Goal: Find specific page/section: Find specific page/section

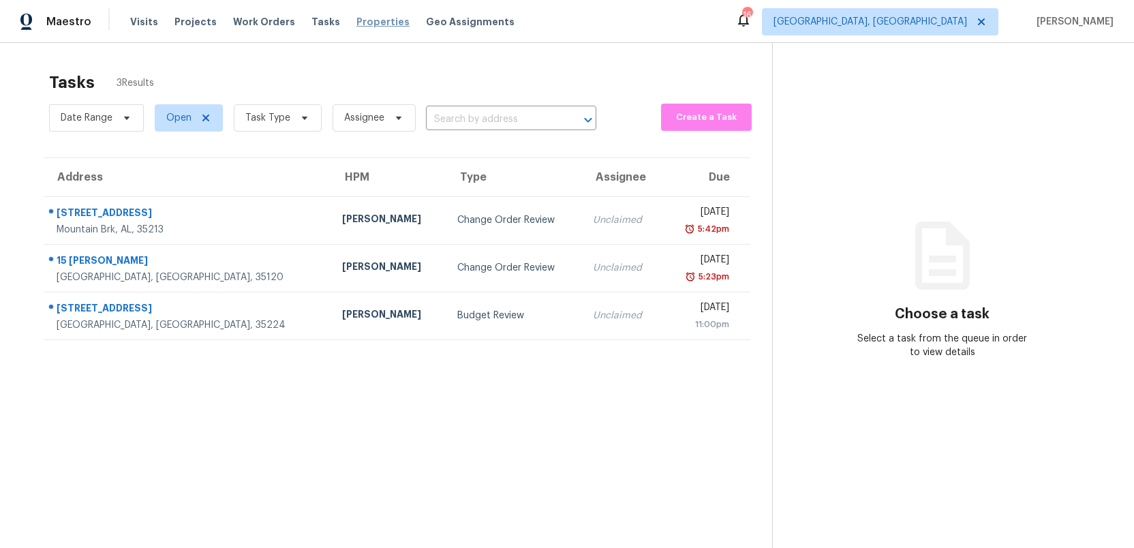
click at [356, 25] on span "Properties" at bounding box center [382, 22] width 53 height 14
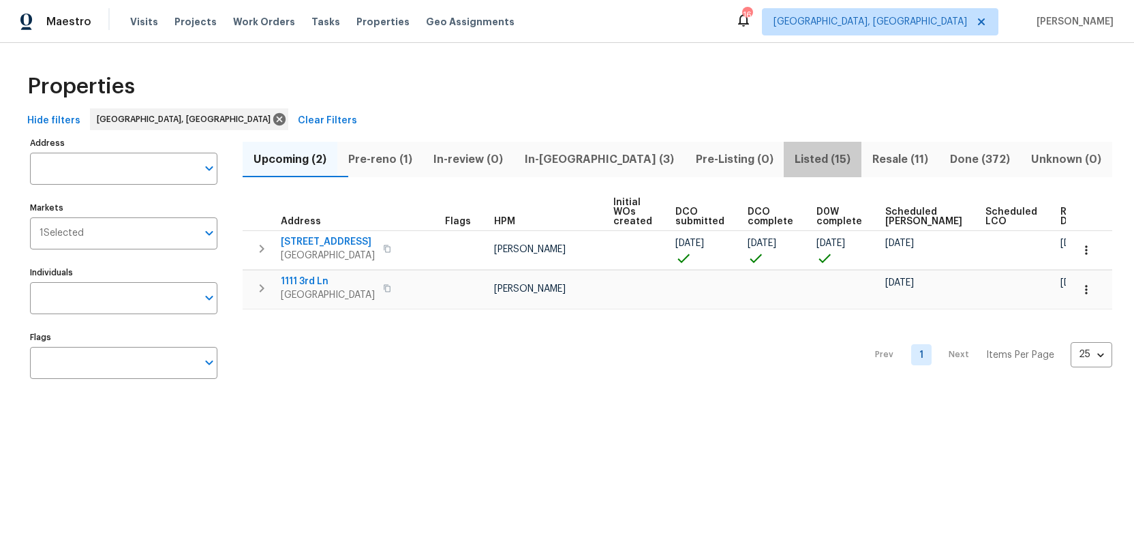
click at [792, 161] on span "Listed (15)" at bounding box center [822, 159] width 61 height 19
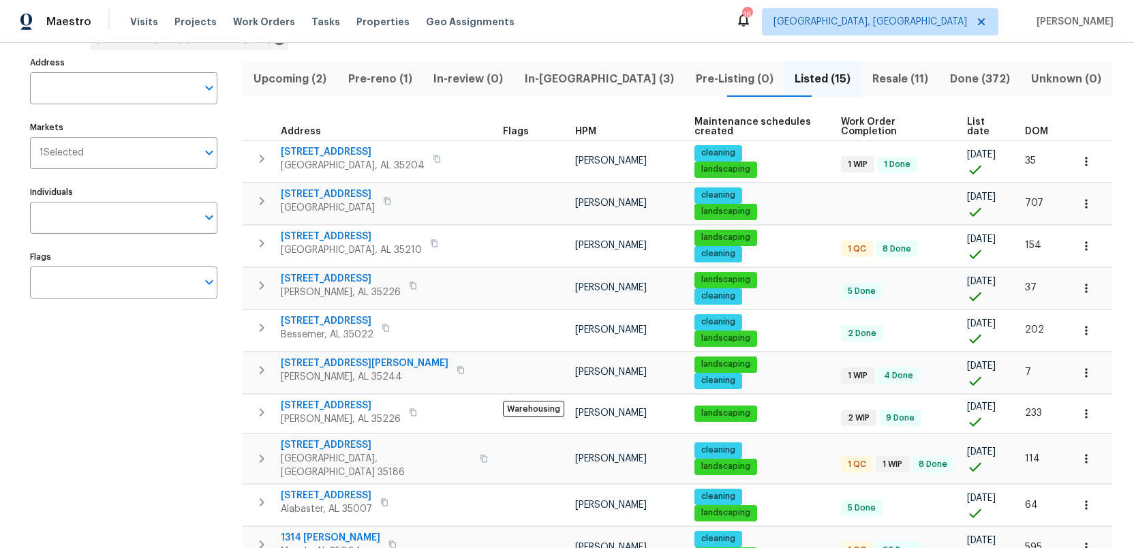
scroll to position [81, 0]
click at [327, 356] on span "413 Russet Hill Rd" at bounding box center [365, 363] width 168 height 14
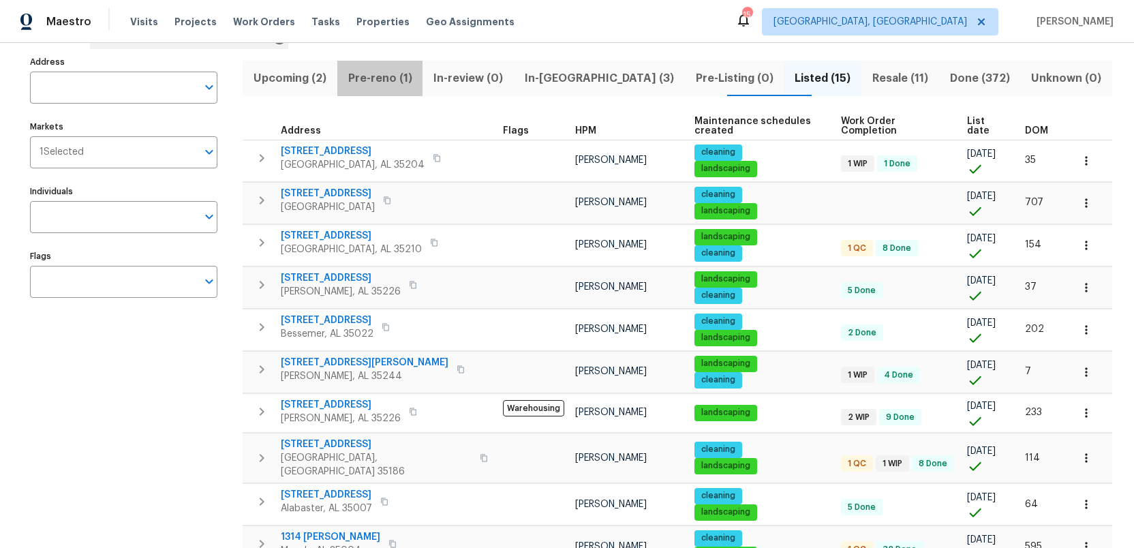
click at [390, 75] on span "Pre-reno (1)" at bounding box center [379, 78] width 69 height 19
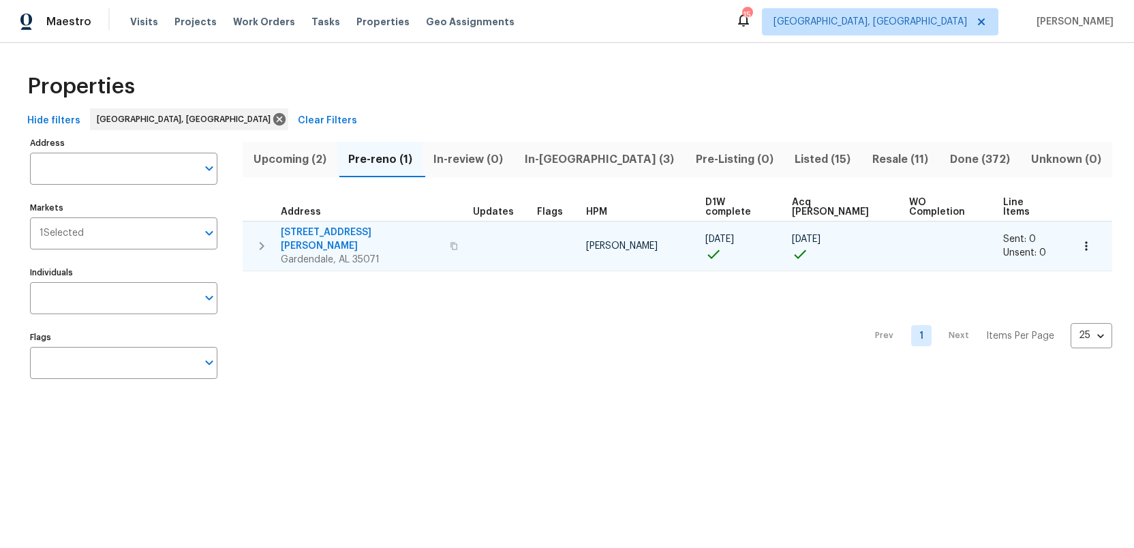
click at [450, 242] on icon "button" at bounding box center [454, 246] width 8 height 8
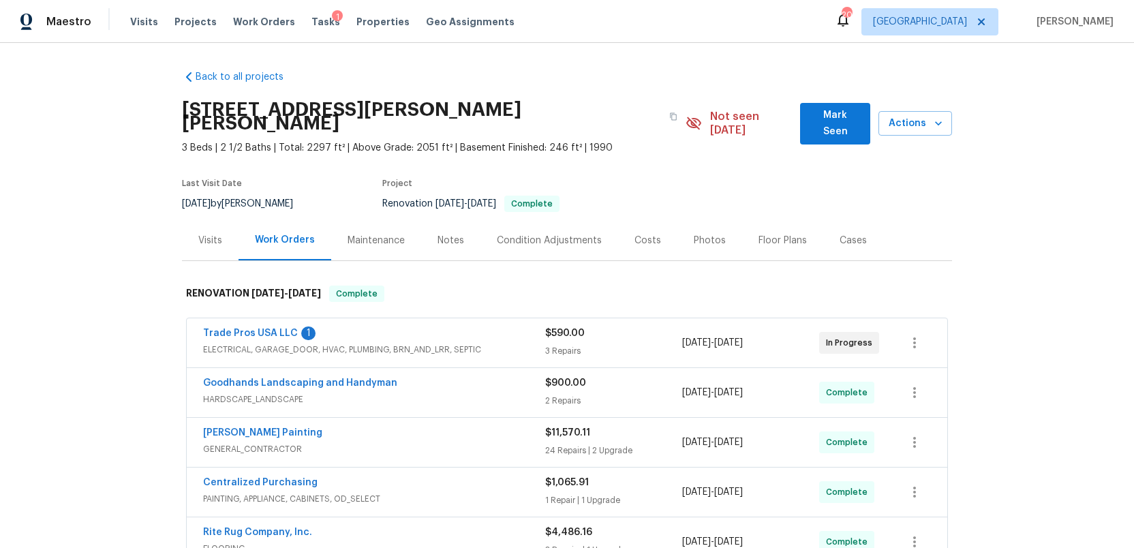
click at [694, 234] on div "Photos" at bounding box center [710, 241] width 32 height 14
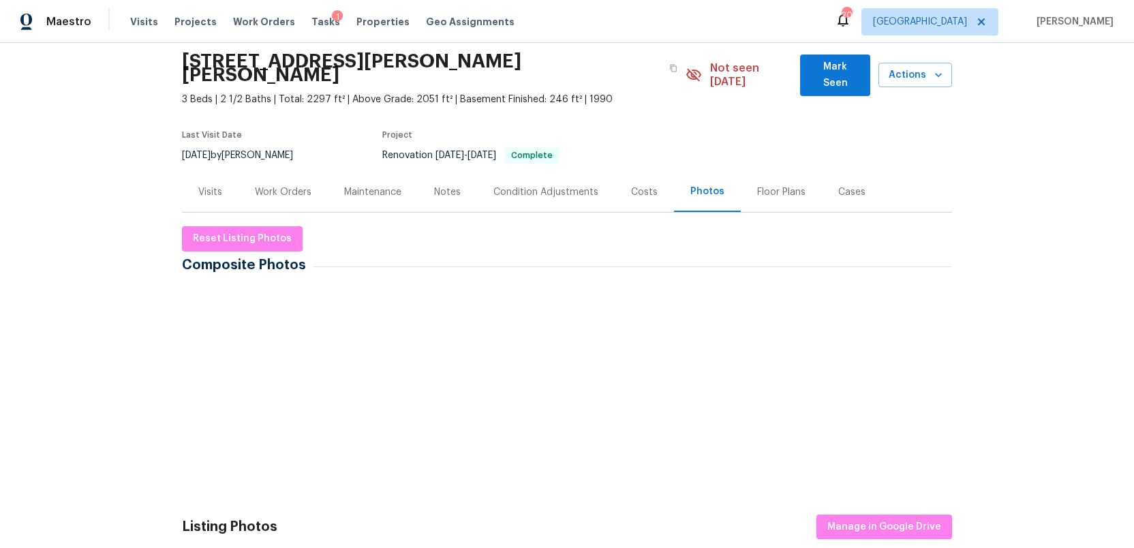
scroll to position [91, 0]
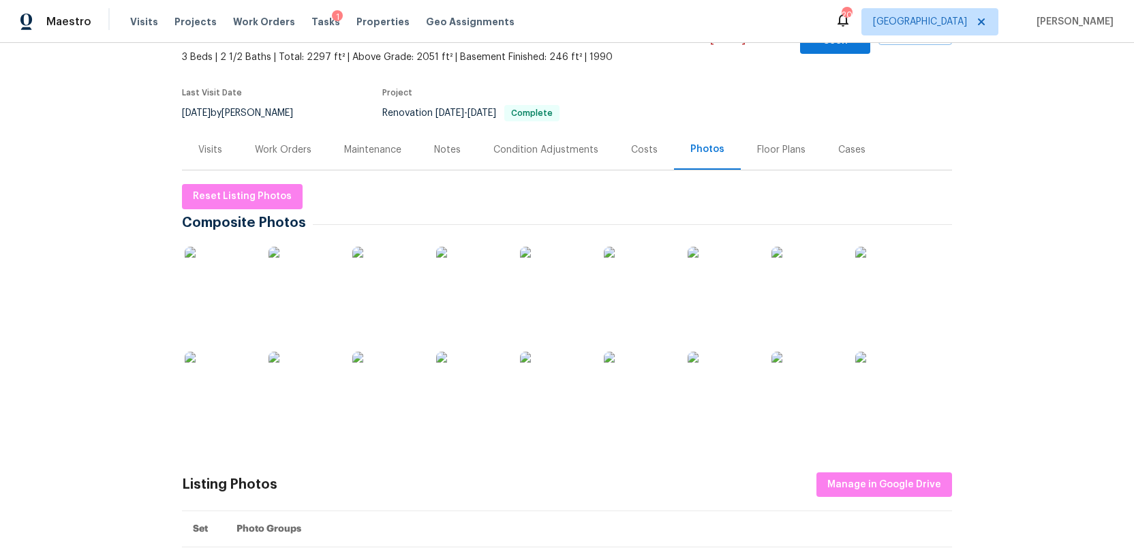
click at [215, 272] on img at bounding box center [219, 281] width 68 height 68
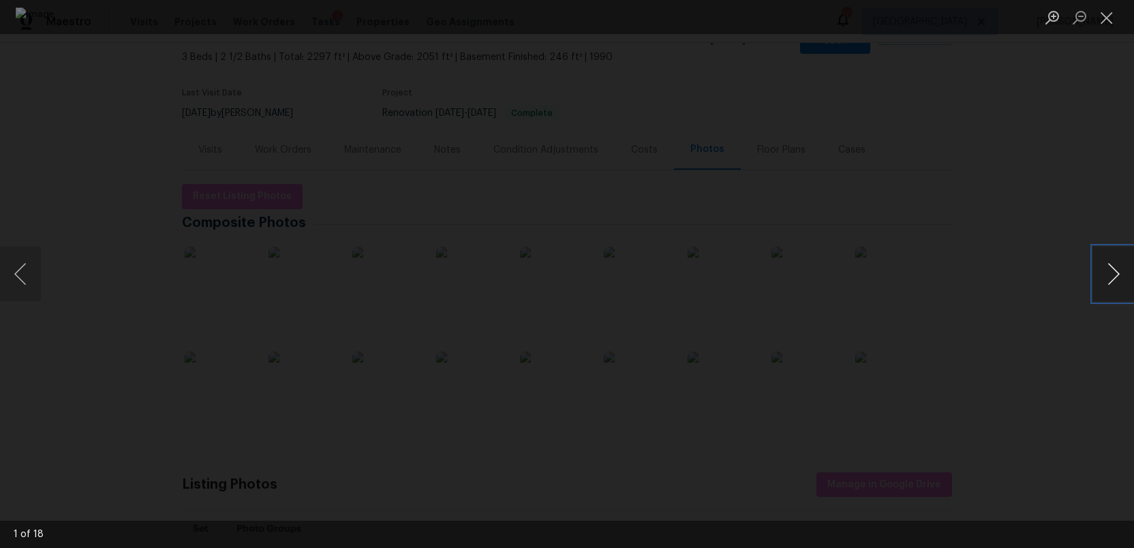
click at [1114, 262] on button "Next image" at bounding box center [1113, 274] width 41 height 55
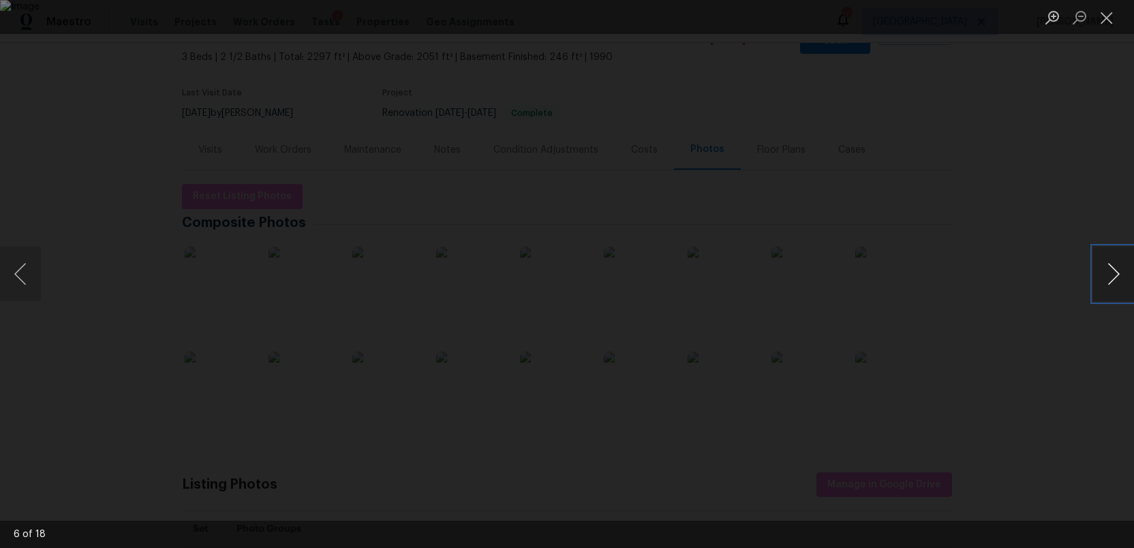
click at [1114, 262] on button "Next image" at bounding box center [1113, 274] width 41 height 55
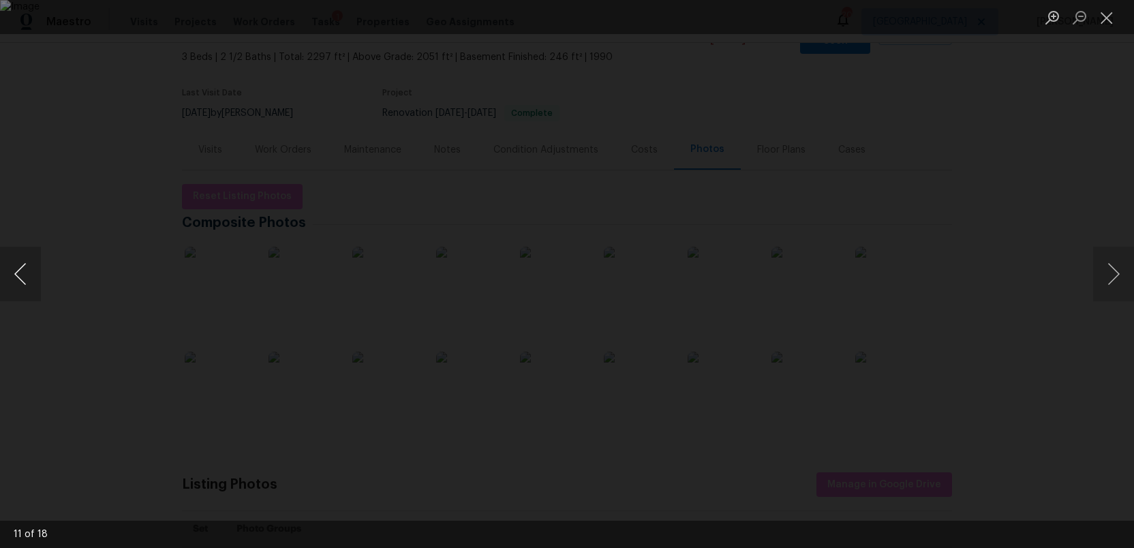
click at [13, 274] on button "Previous image" at bounding box center [20, 274] width 41 height 55
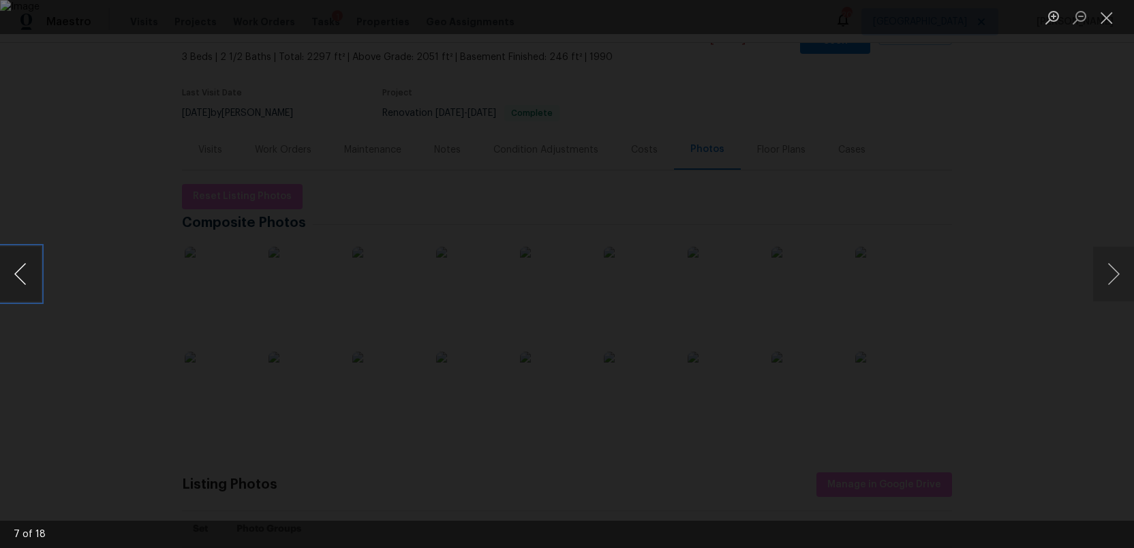
click at [13, 274] on button "Previous image" at bounding box center [20, 274] width 41 height 55
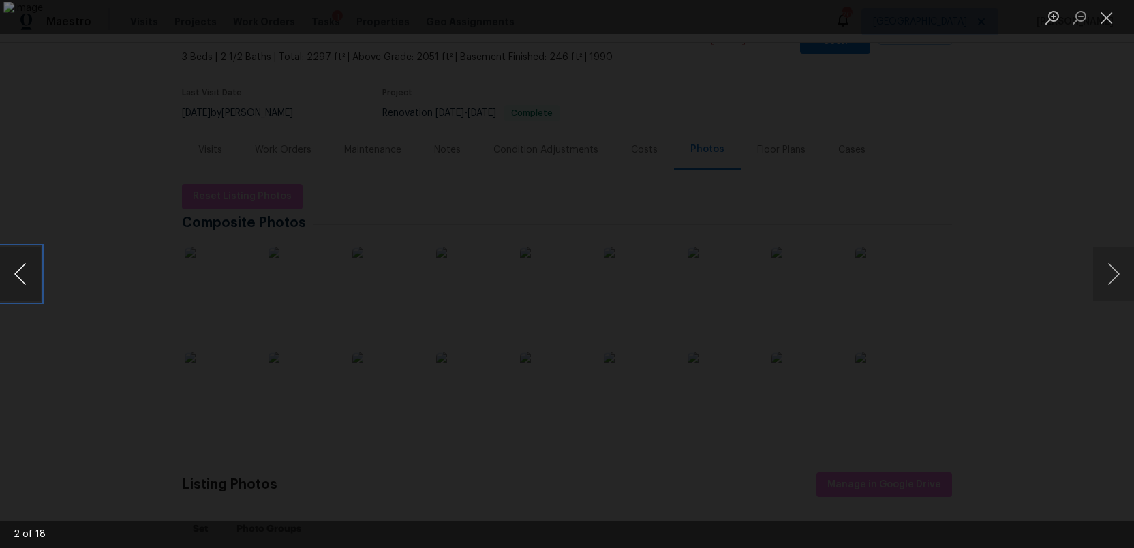
click at [13, 274] on button "Previous image" at bounding box center [20, 274] width 41 height 55
click at [1114, 275] on button "Next image" at bounding box center [1113, 274] width 41 height 55
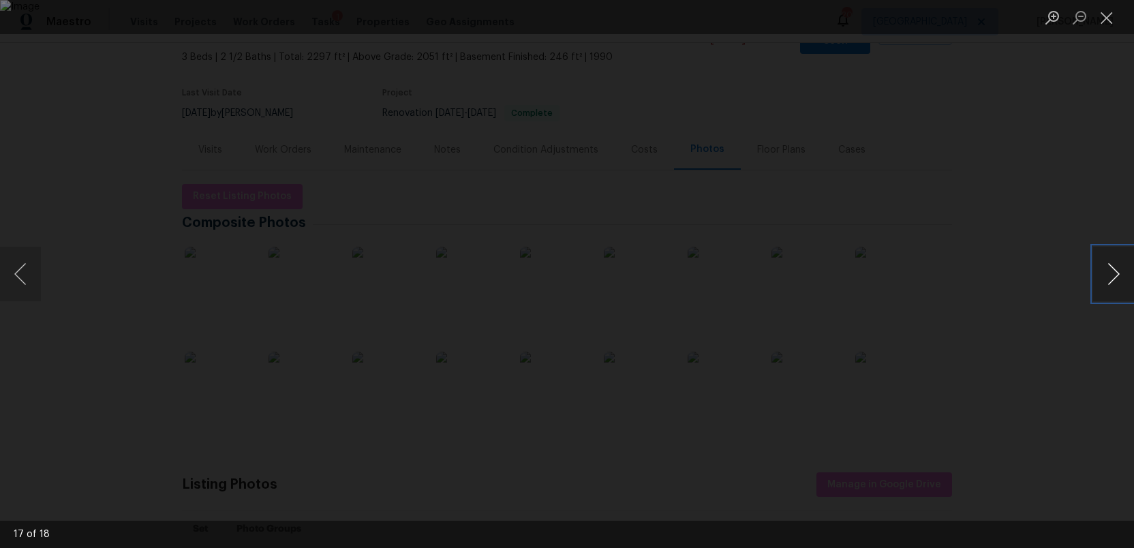
click at [1114, 275] on button "Next image" at bounding box center [1113, 274] width 41 height 55
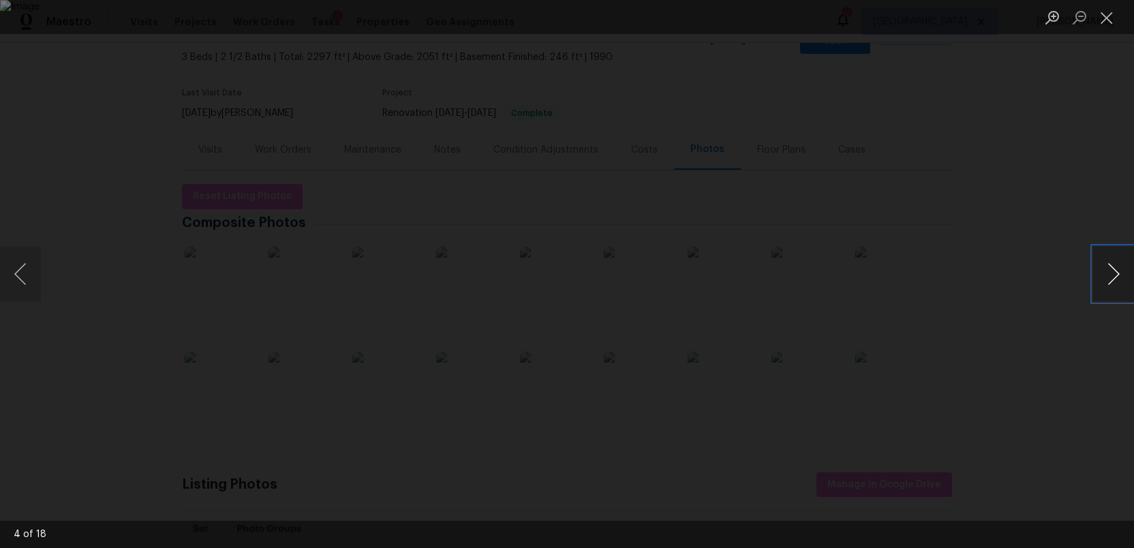
click at [1114, 275] on button "Next image" at bounding box center [1113, 274] width 41 height 55
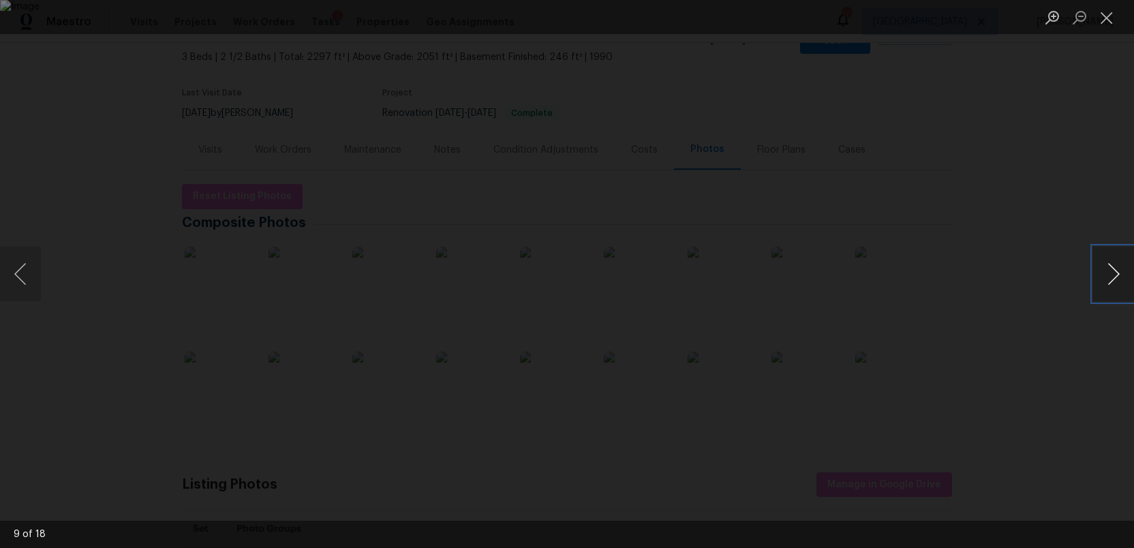
click at [1114, 275] on button "Next image" at bounding box center [1113, 274] width 41 height 55
click at [1109, 275] on button "Next image" at bounding box center [1113, 274] width 41 height 55
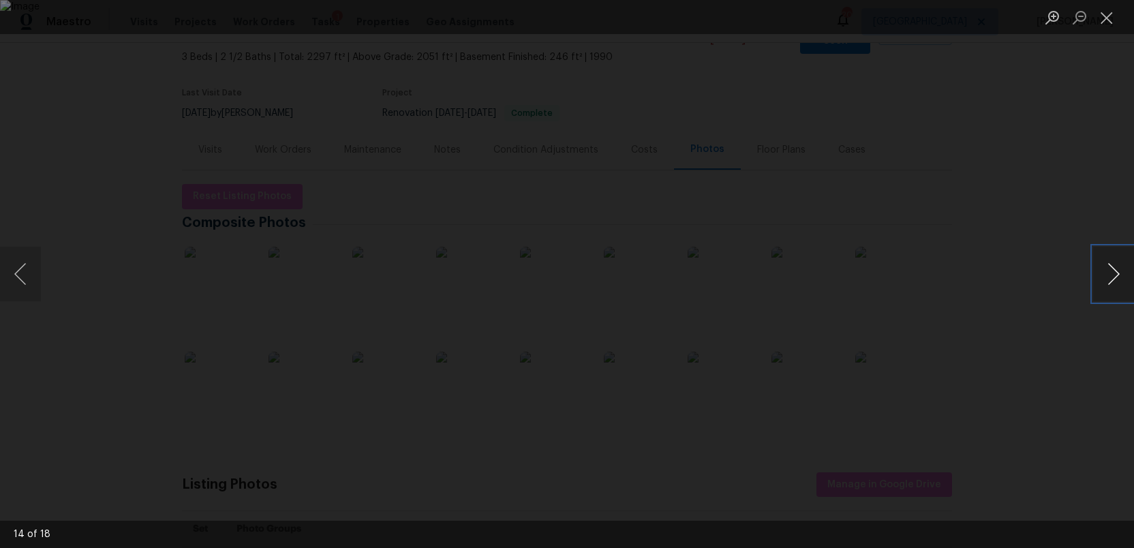
click at [1111, 277] on button "Next image" at bounding box center [1113, 274] width 41 height 55
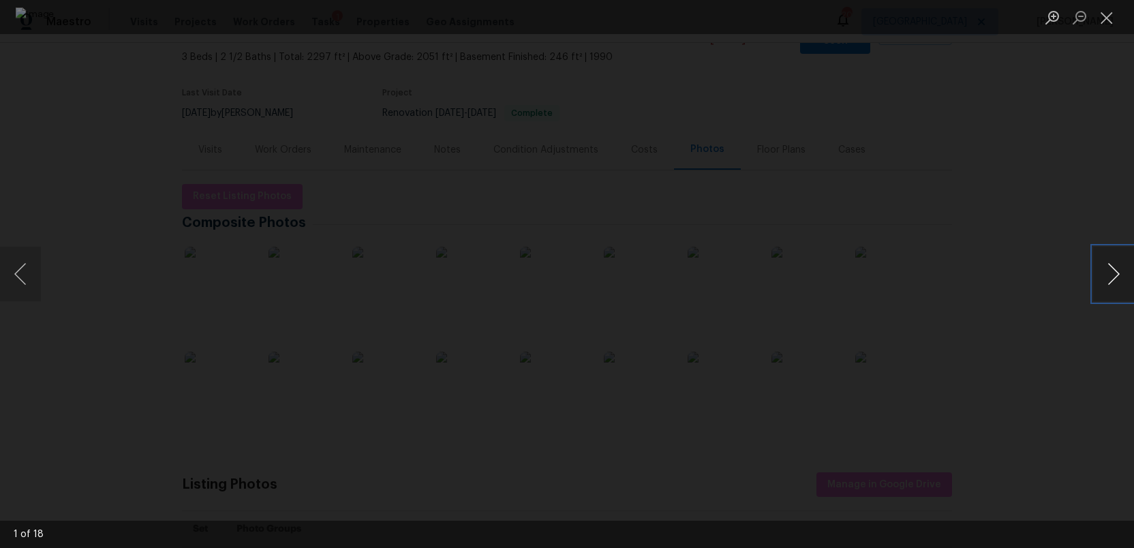
click at [1111, 277] on button "Next image" at bounding box center [1113, 274] width 41 height 55
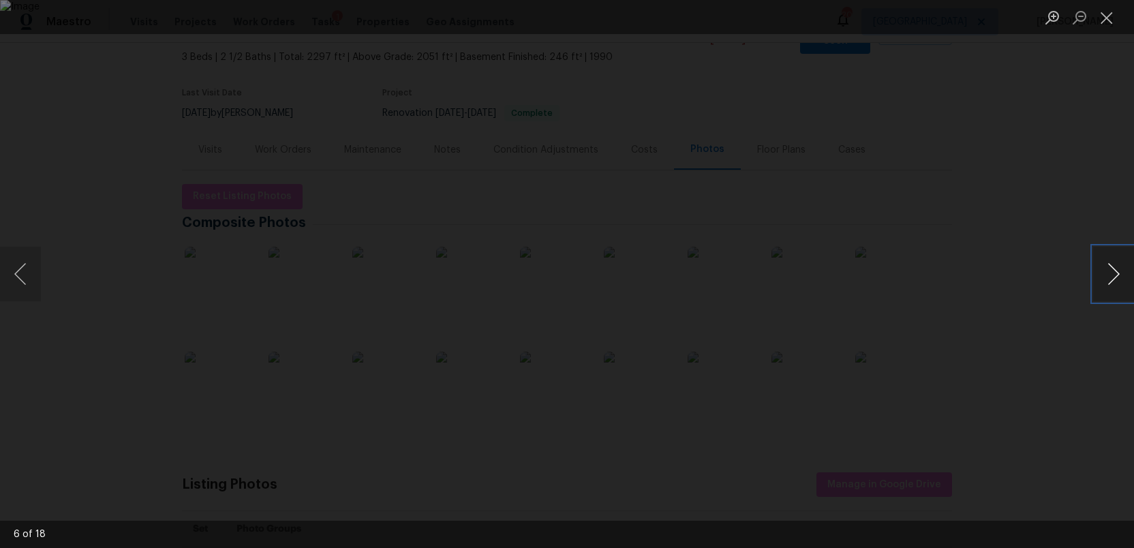
click at [1111, 277] on button "Next image" at bounding box center [1113, 274] width 41 height 55
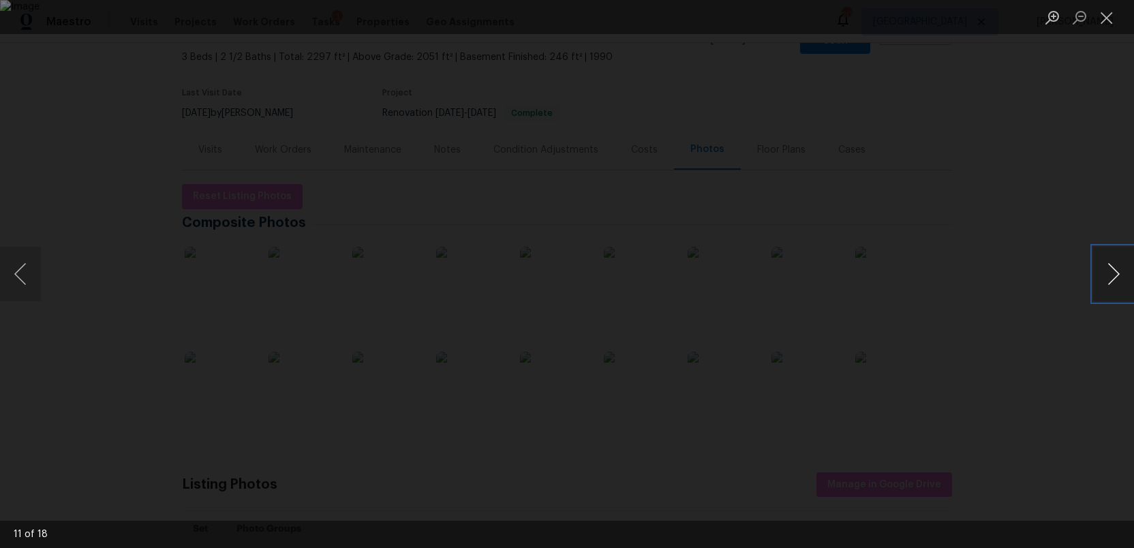
click at [1111, 277] on button "Next image" at bounding box center [1113, 274] width 41 height 55
click at [1102, 22] on button "Close lightbox" at bounding box center [1106, 17] width 27 height 24
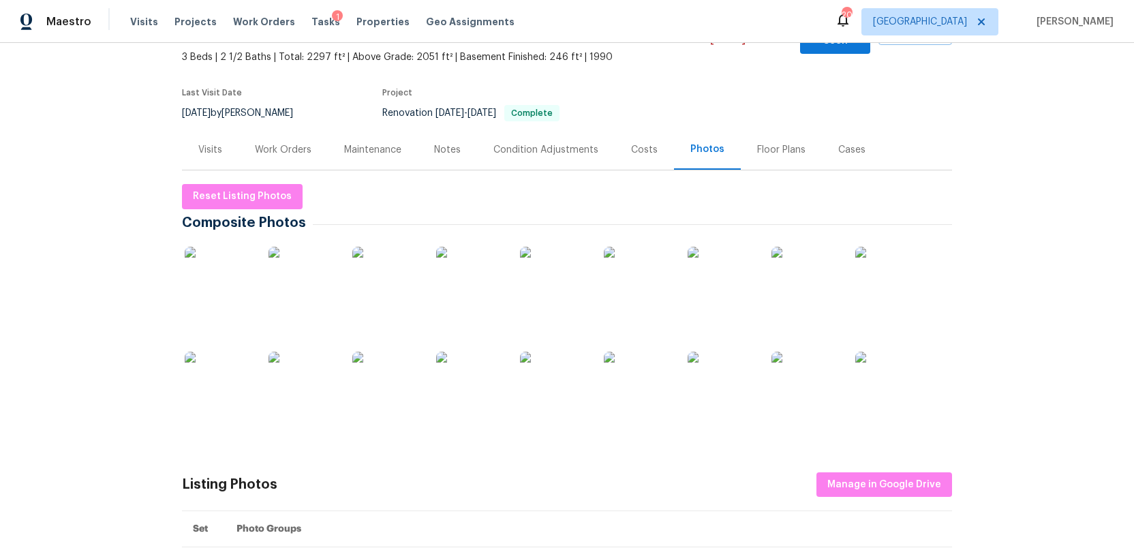
click at [554, 143] on div "Condition Adjustments" at bounding box center [545, 150] width 105 height 14
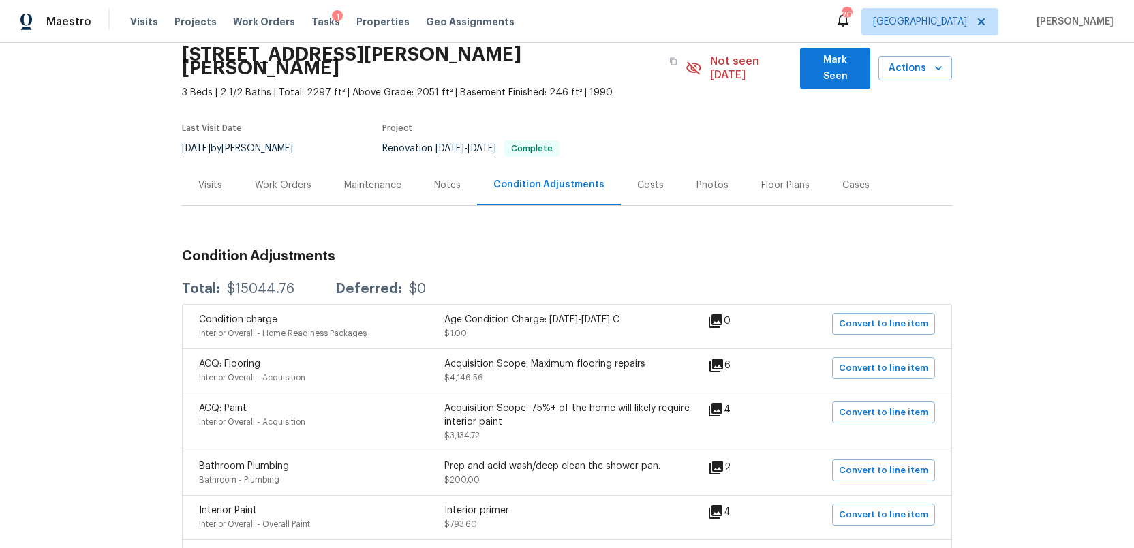
scroll to position [57, 0]
click at [277, 177] on div "Work Orders" at bounding box center [283, 184] width 57 height 14
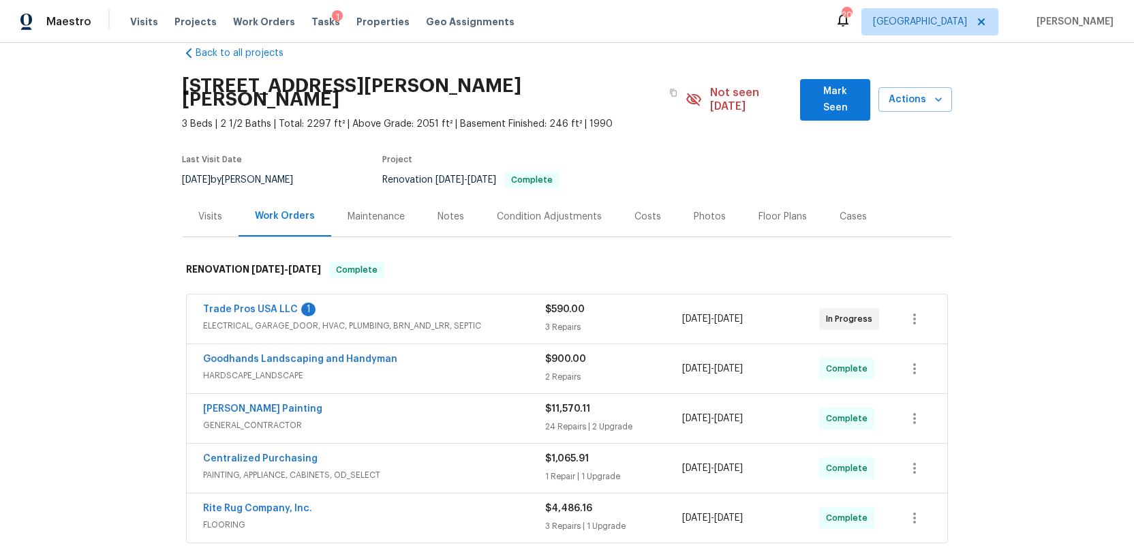
scroll to position [4, 0]
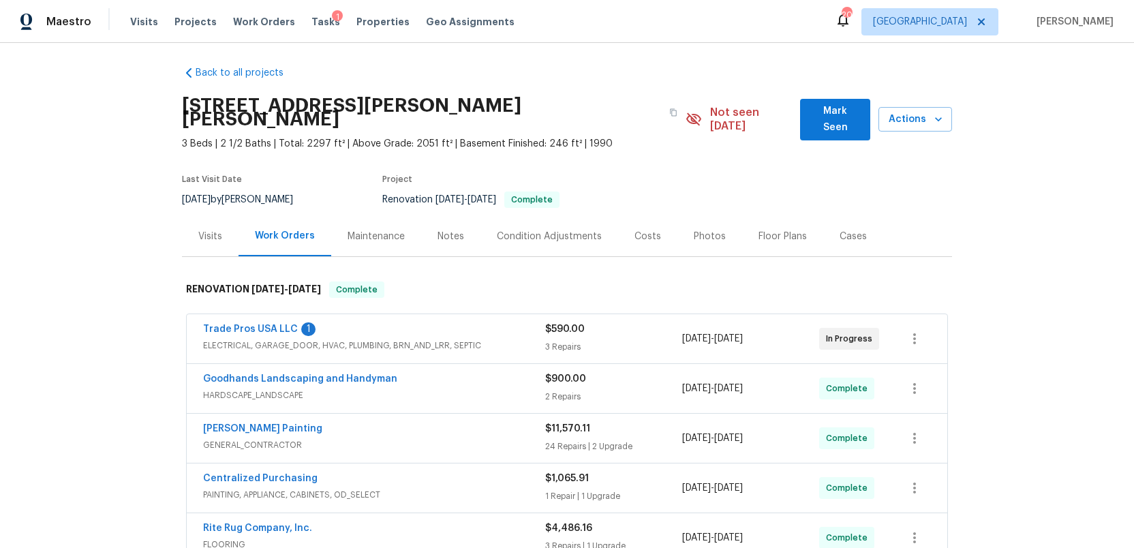
click at [647, 230] on div "Costs" at bounding box center [647, 237] width 27 height 14
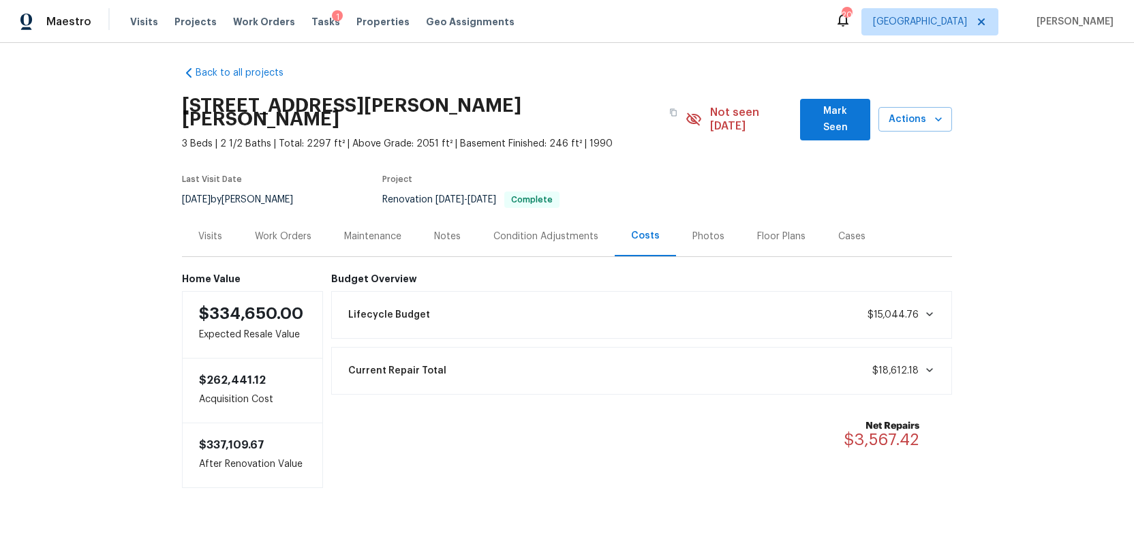
scroll to position [13, 0]
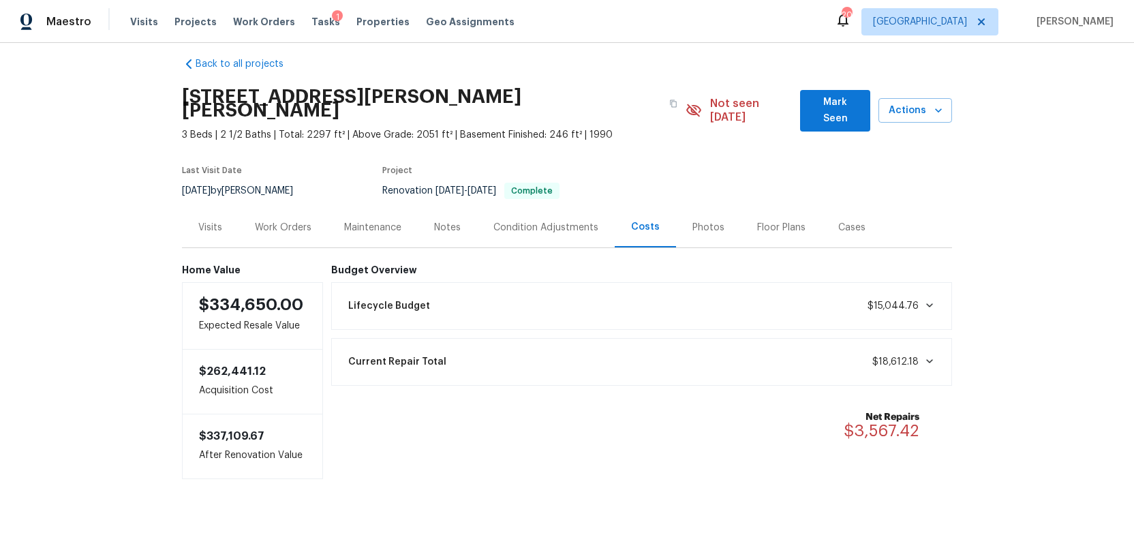
click at [273, 221] on div "Work Orders" at bounding box center [283, 228] width 57 height 14
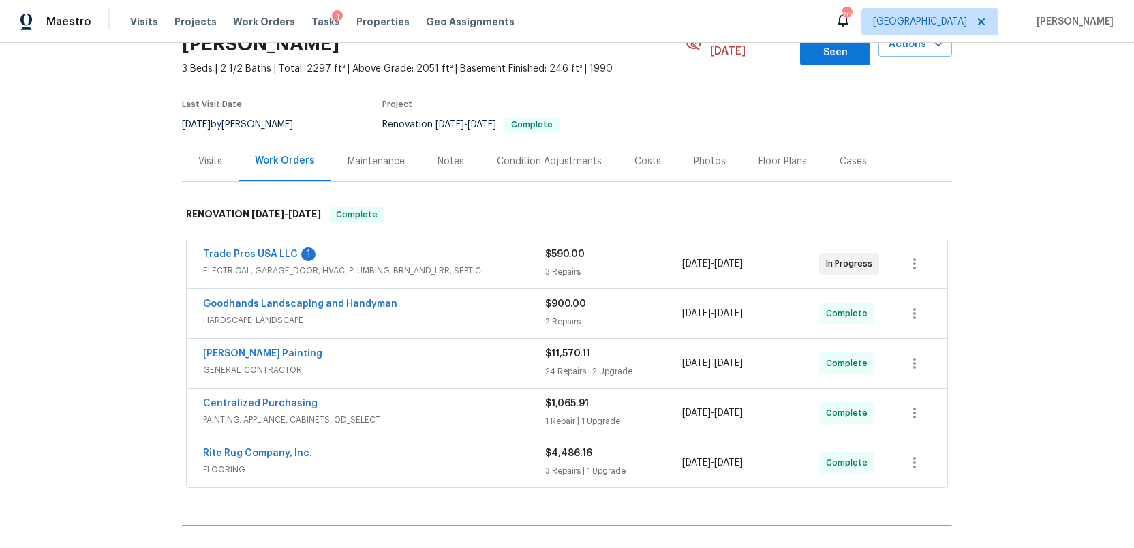
scroll to position [151, 0]
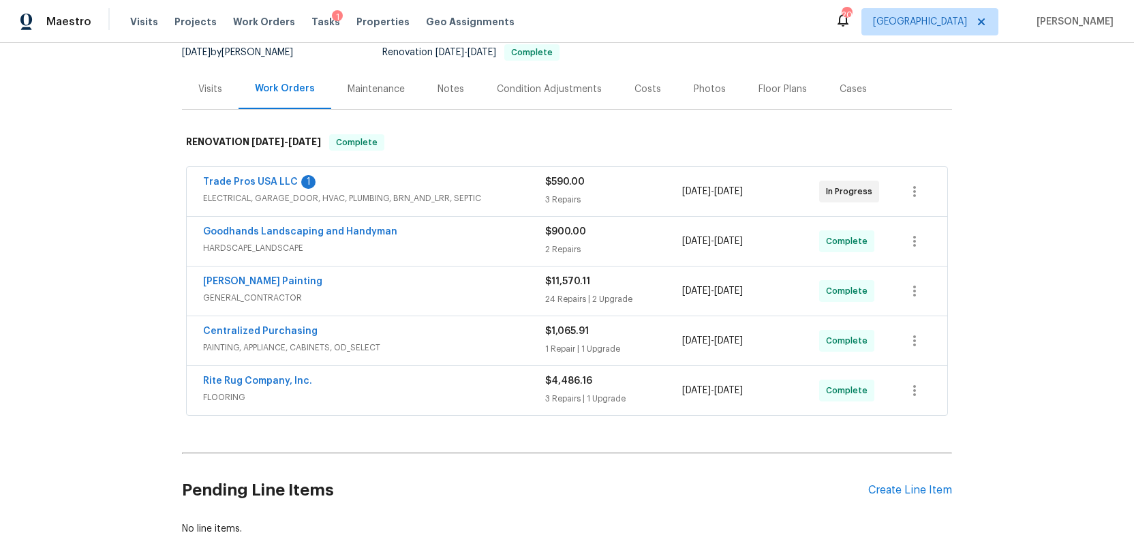
click at [345, 277] on div "Perez Painting" at bounding box center [374, 283] width 342 height 16
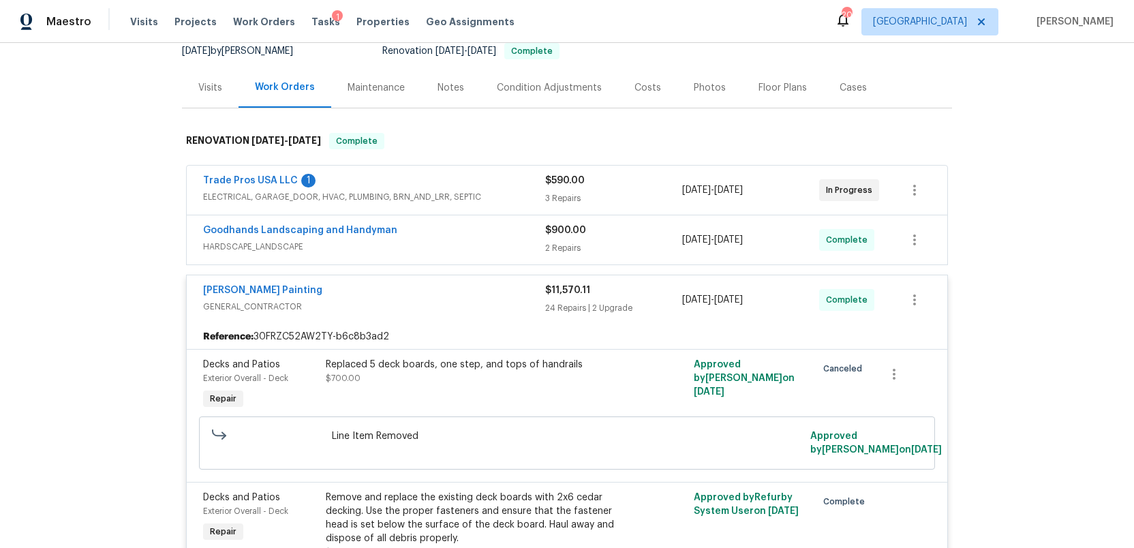
scroll to position [46, 0]
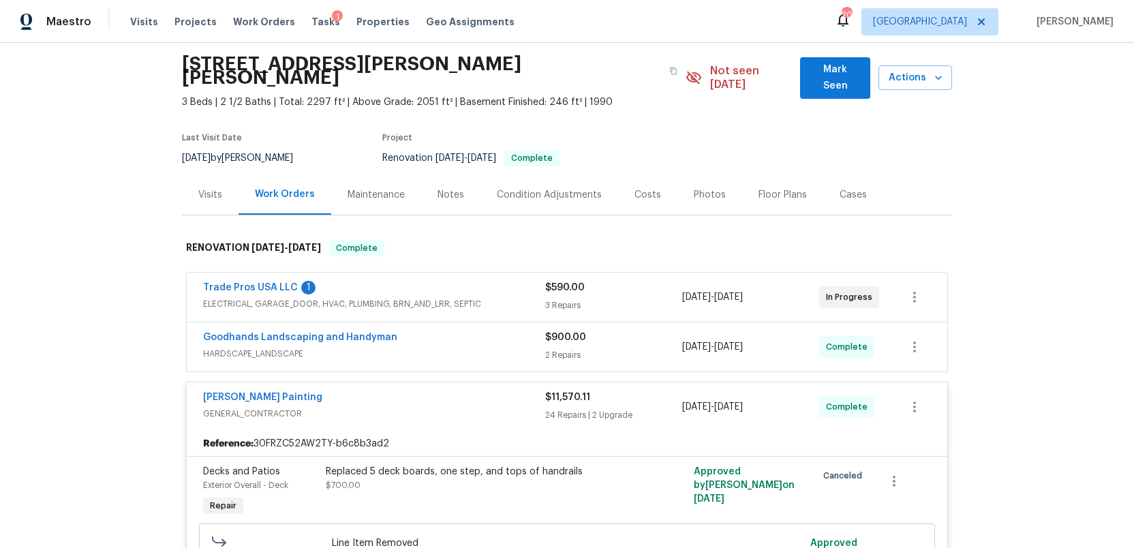
click at [446, 188] on div "Notes" at bounding box center [450, 195] width 27 height 14
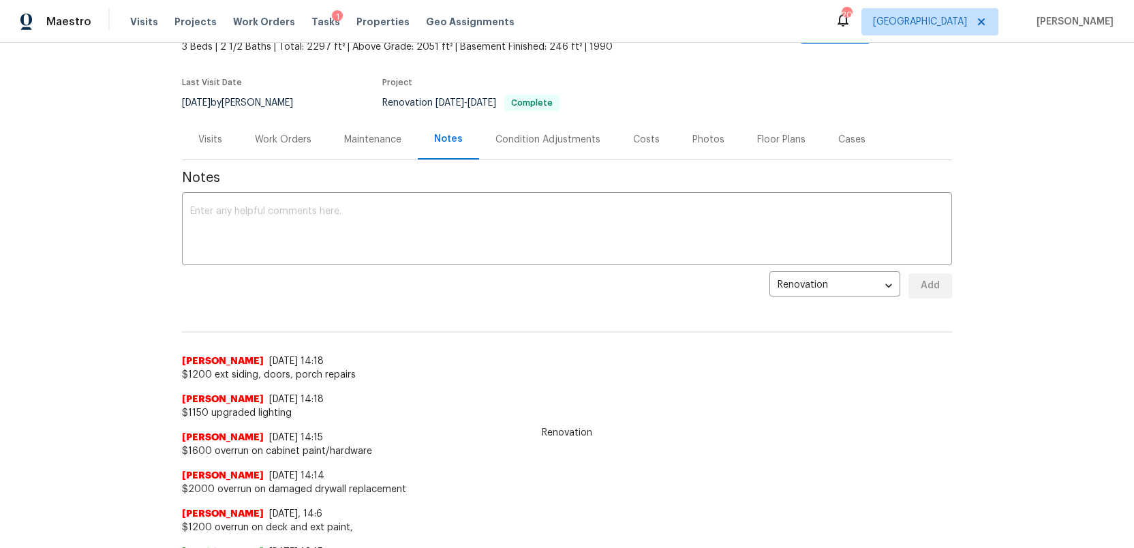
scroll to position [99, 0]
click at [281, 134] on div "Work Orders" at bounding box center [283, 141] width 57 height 14
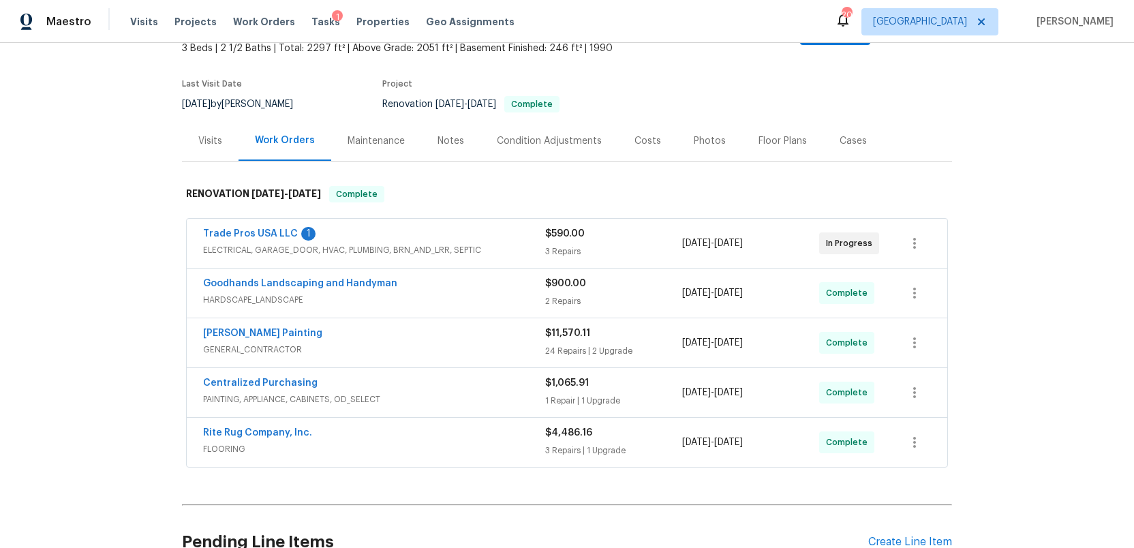
click at [454, 326] on div "Perez Painting" at bounding box center [374, 334] width 342 height 16
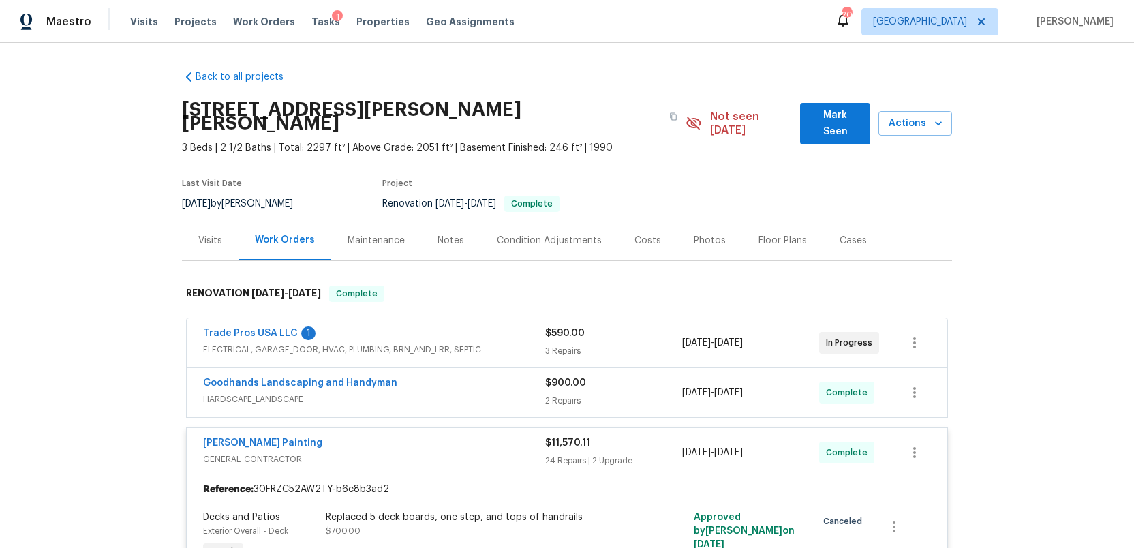
click at [447, 234] on div "Notes" at bounding box center [450, 241] width 27 height 14
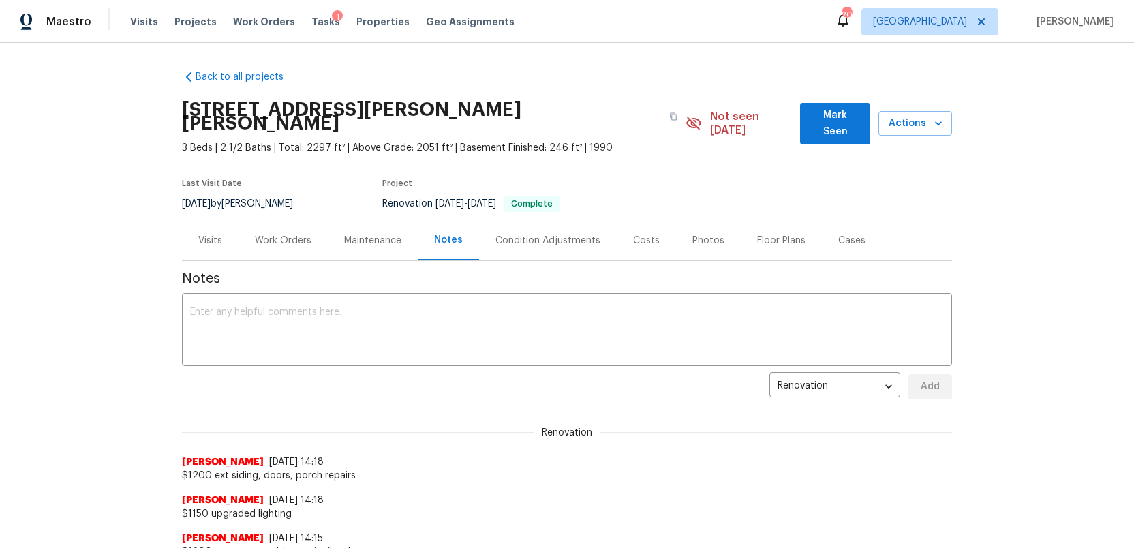
click at [289, 234] on div "Work Orders" at bounding box center [283, 241] width 57 height 14
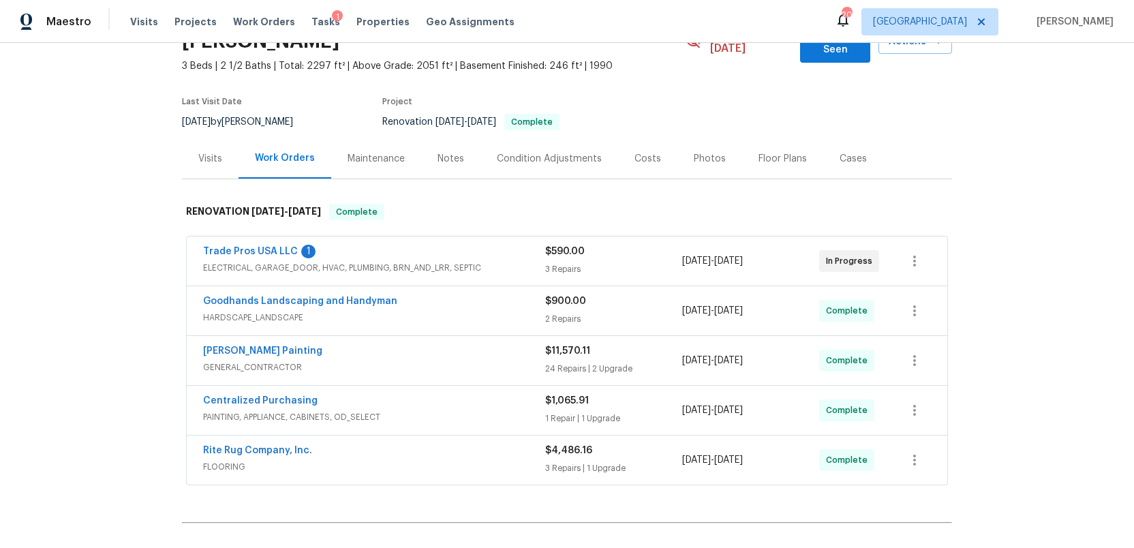
scroll to position [122, 0]
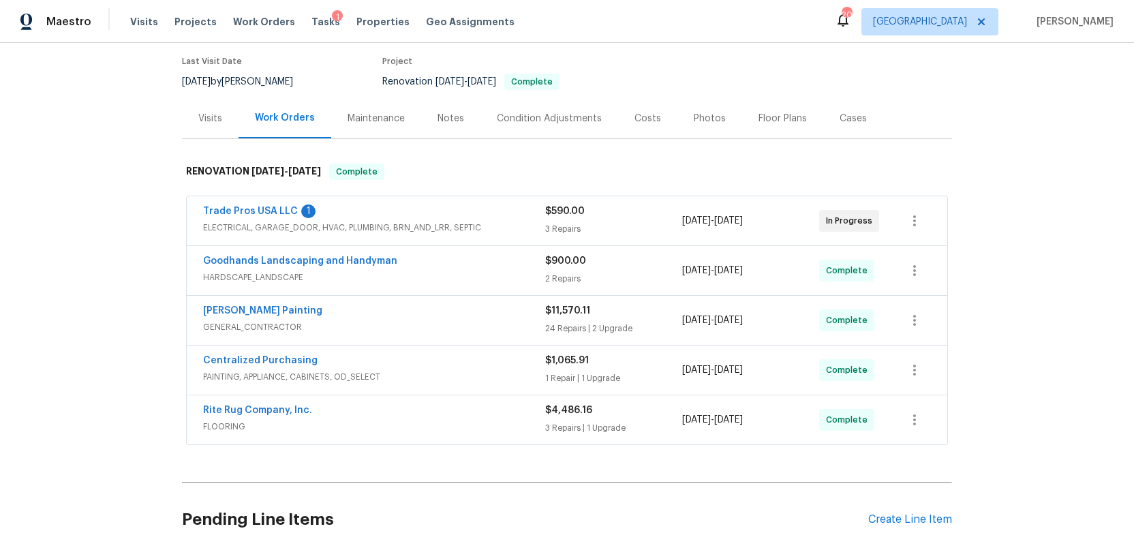
click at [501, 304] on div "Perez Painting" at bounding box center [374, 312] width 342 height 16
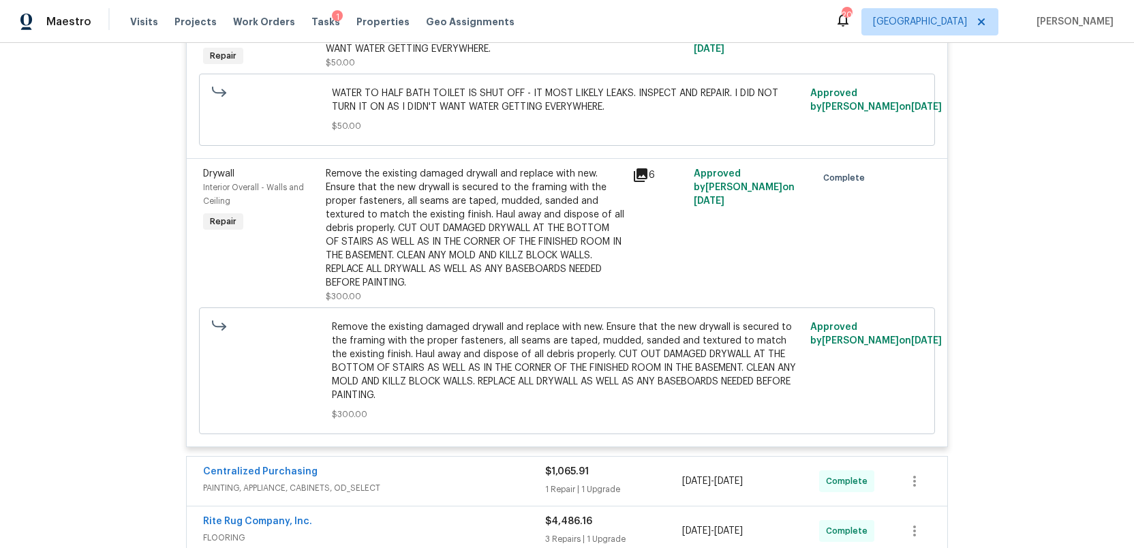
scroll to position [4983, 0]
click at [642, 183] on icon at bounding box center [640, 174] width 16 height 16
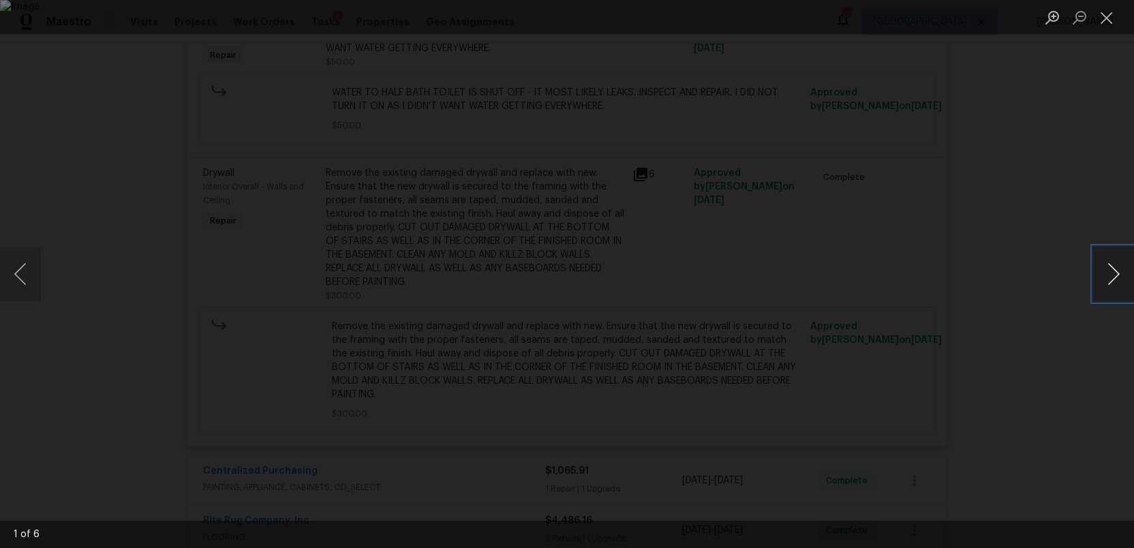
click at [1113, 277] on button "Next image" at bounding box center [1113, 274] width 41 height 55
click at [1106, 24] on button "Close lightbox" at bounding box center [1106, 17] width 27 height 24
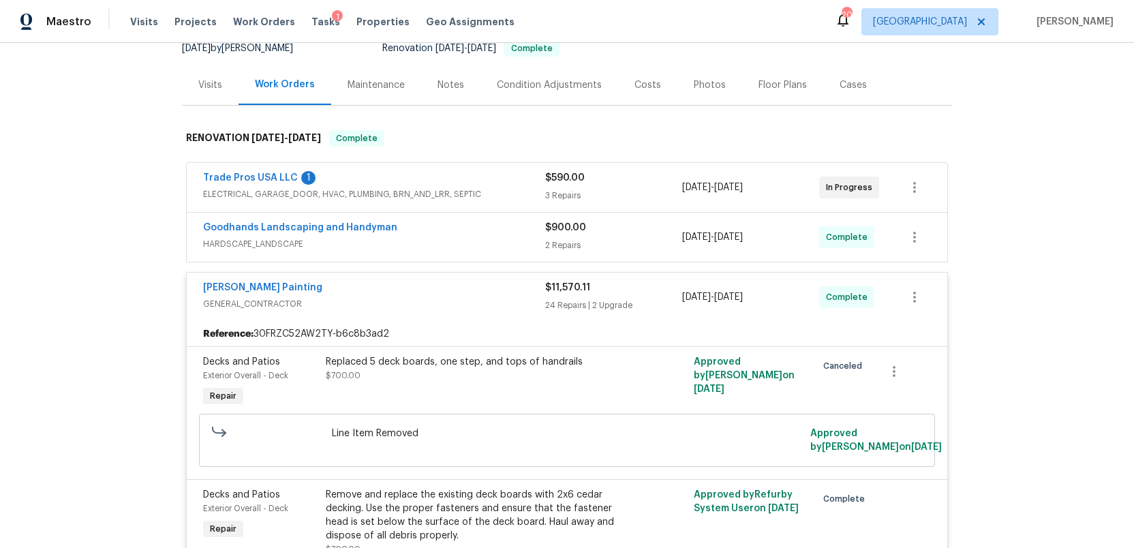
scroll to position [154, 0]
click at [473, 282] on div "Perez Painting" at bounding box center [374, 290] width 342 height 16
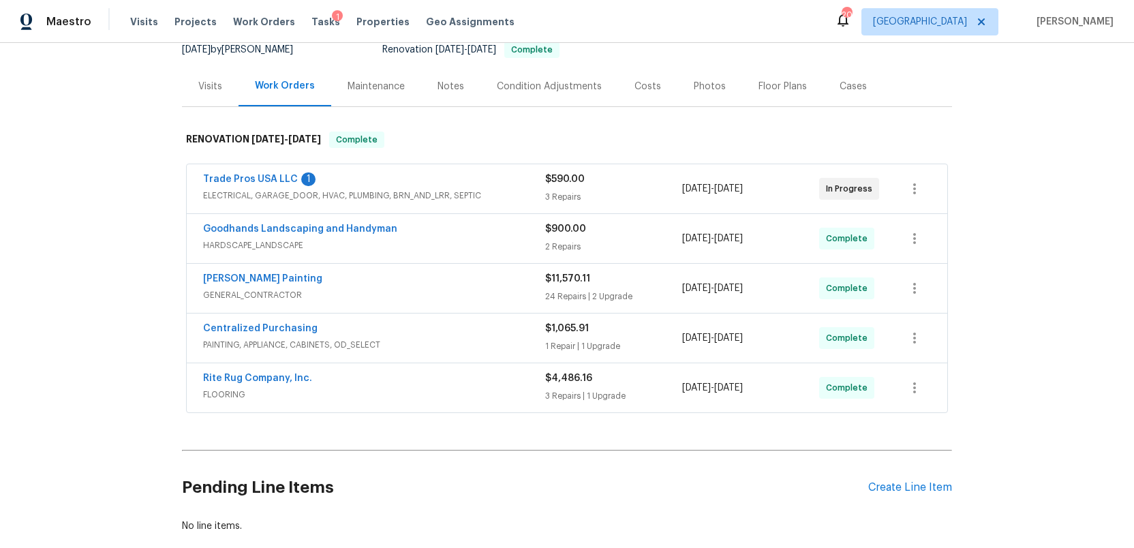
click at [485, 172] on div "Trade Pros USA LLC 1" at bounding box center [374, 180] width 342 height 16
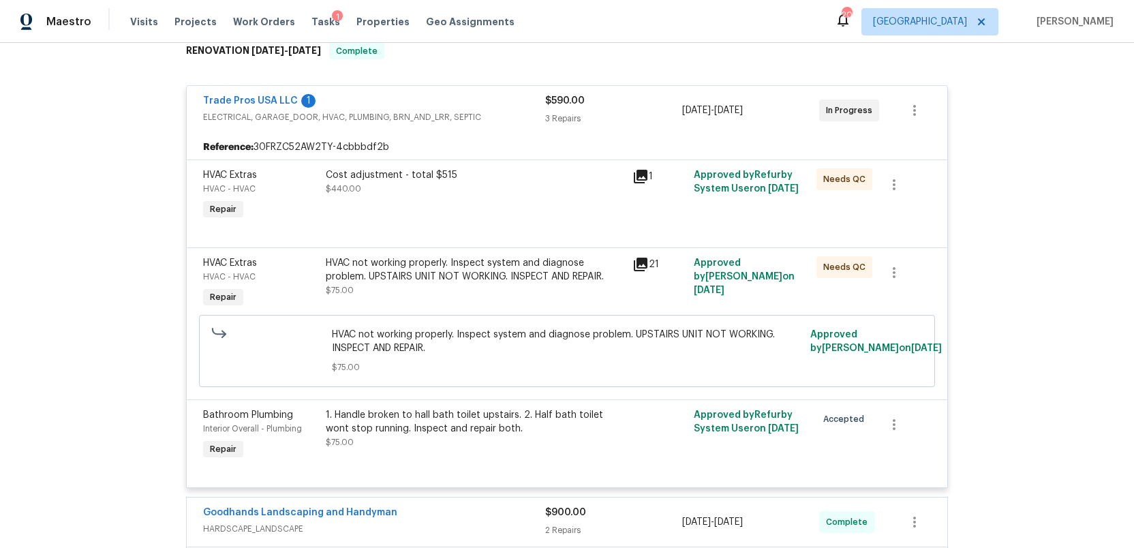
scroll to position [230, 0]
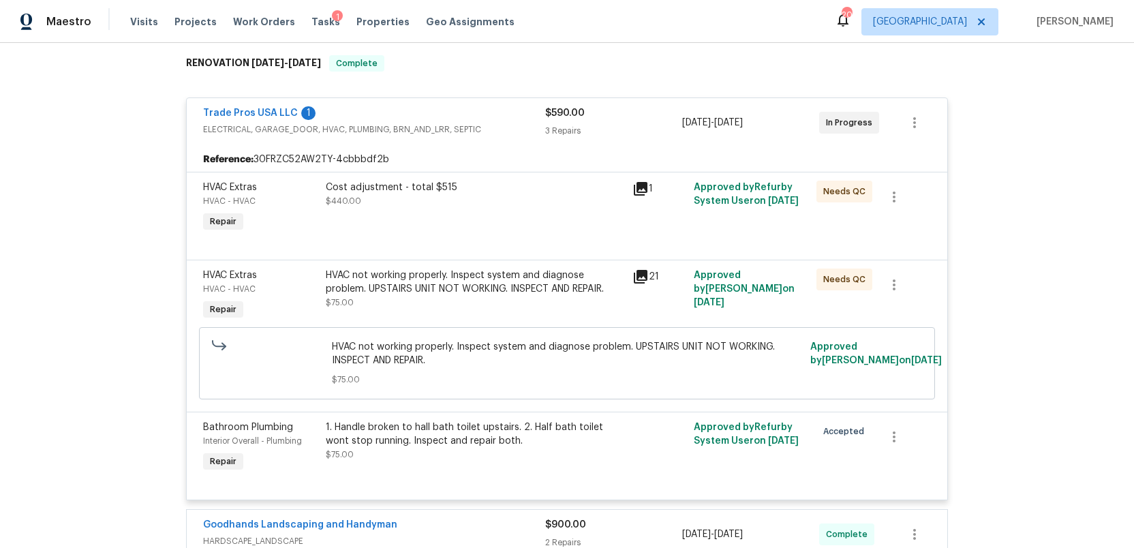
click at [491, 106] on div "Trade Pros USA LLC 1" at bounding box center [374, 114] width 342 height 16
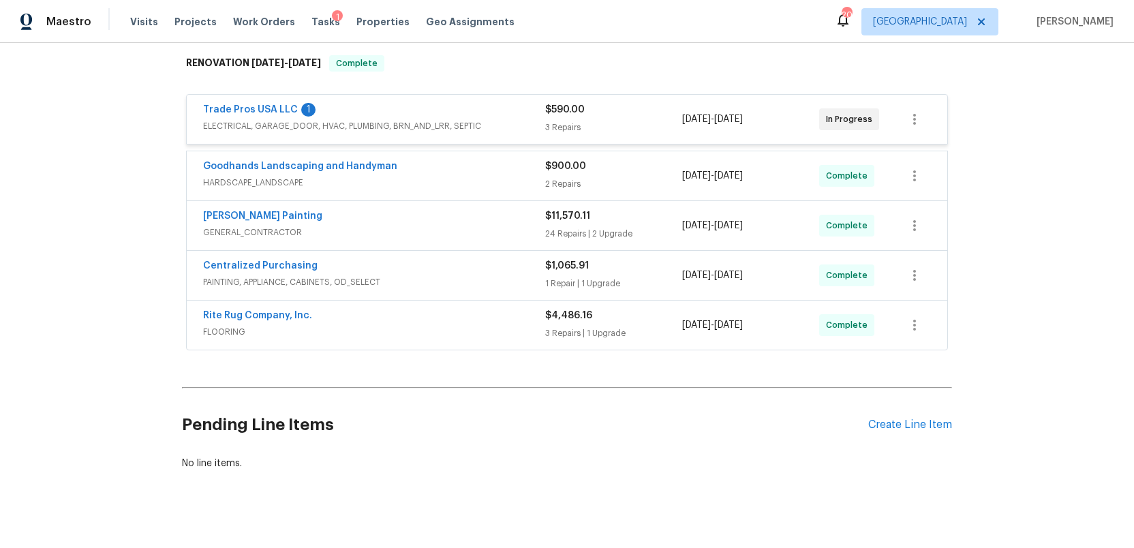
scroll to position [218, 0]
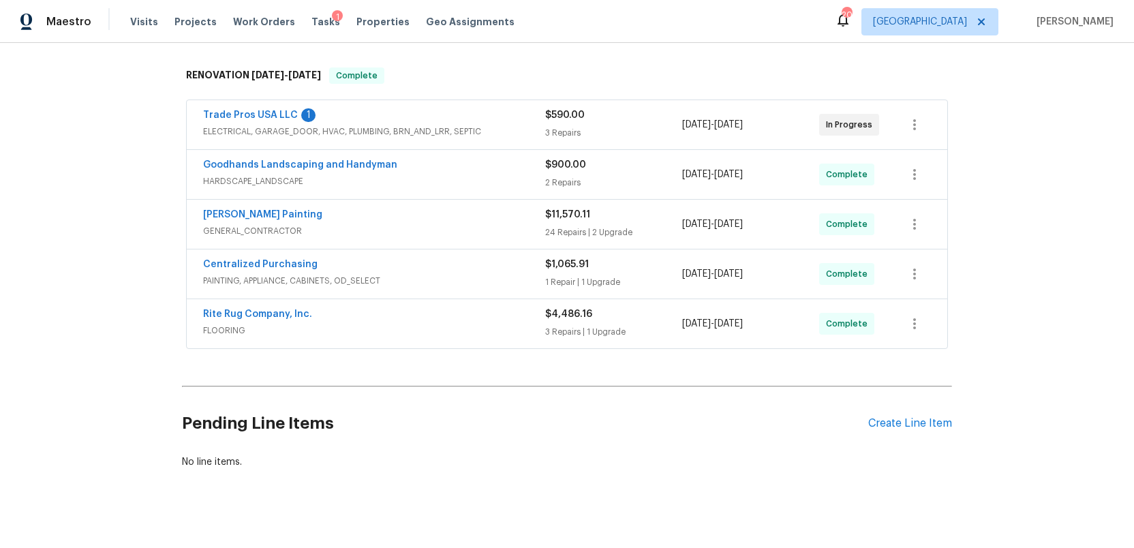
click at [501, 160] on div "Goodhands Landscaping and Handyman" at bounding box center [374, 166] width 342 height 16
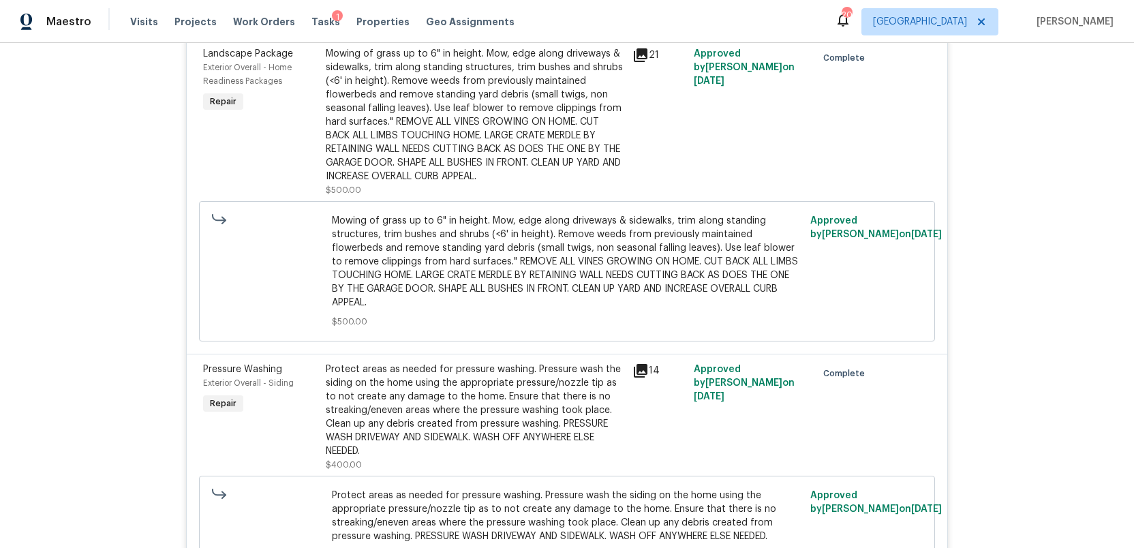
scroll to position [452, 0]
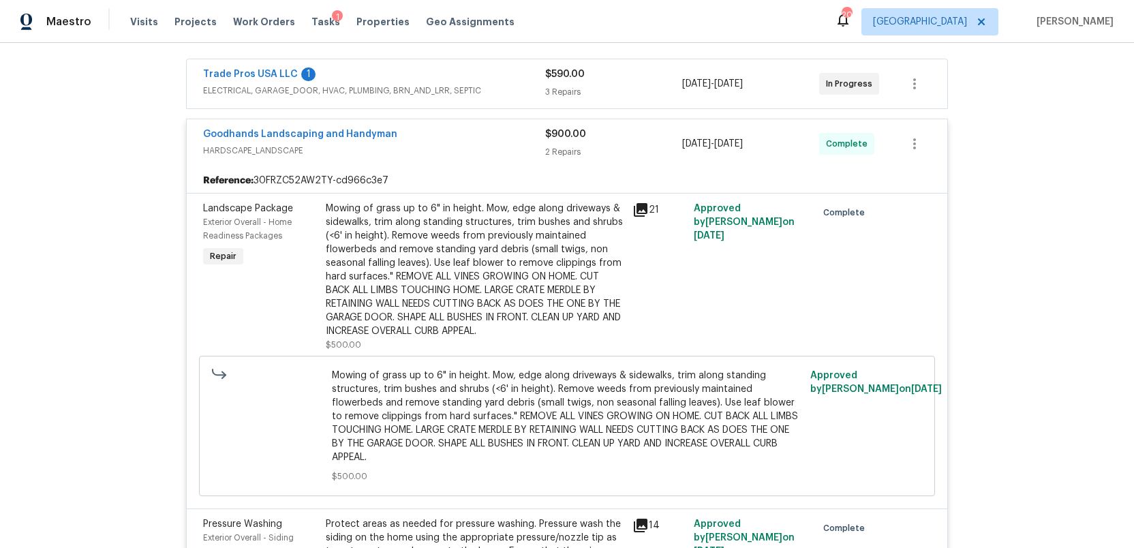
click at [495, 144] on span "HARDSCAPE_LANDSCAPE" at bounding box center [374, 151] width 342 height 14
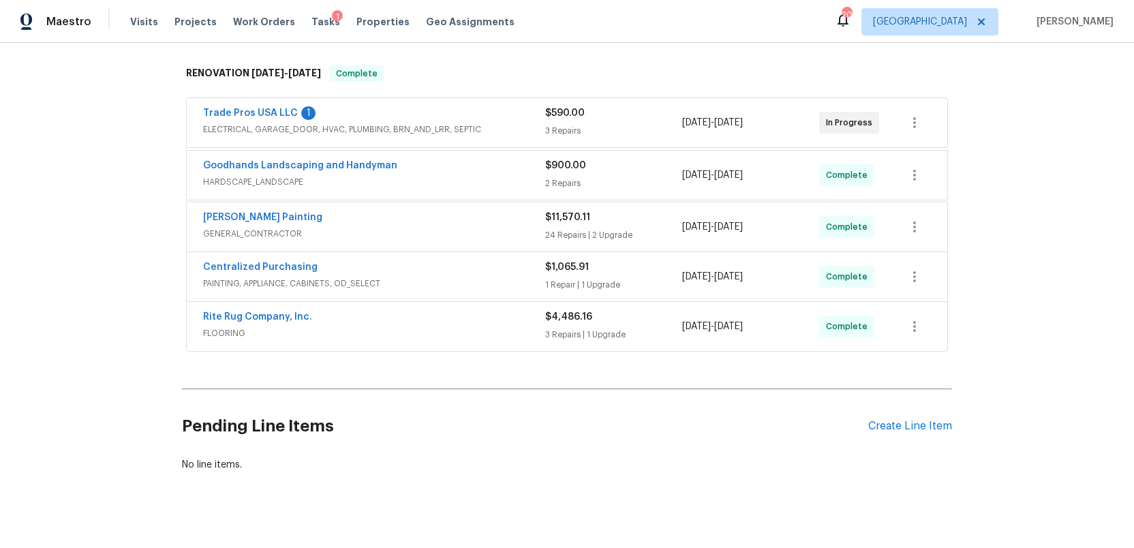
scroll to position [218, 0]
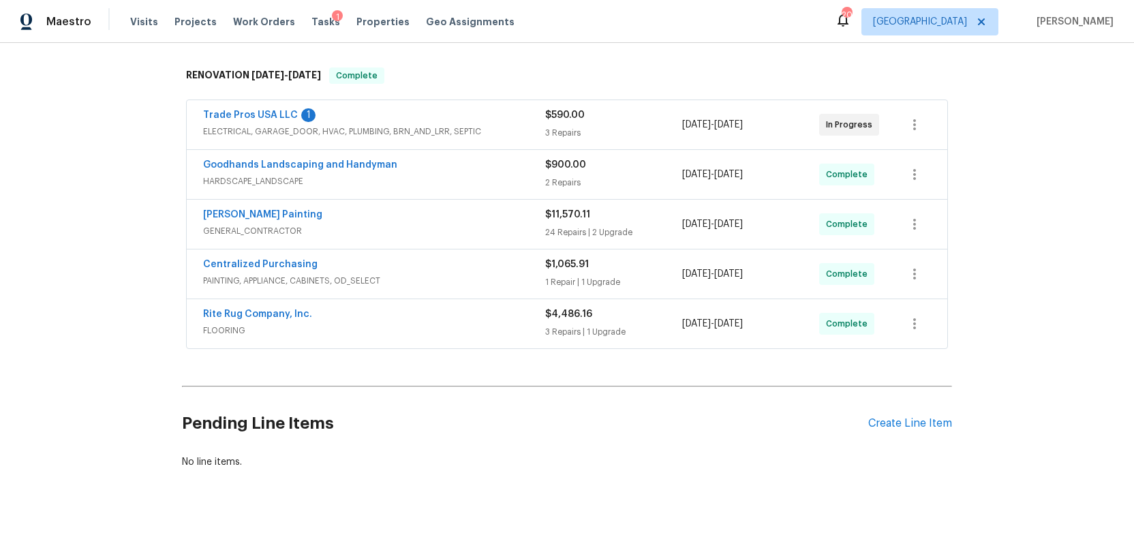
click at [484, 224] on span "GENERAL_CONTRACTOR" at bounding box center [374, 231] width 342 height 14
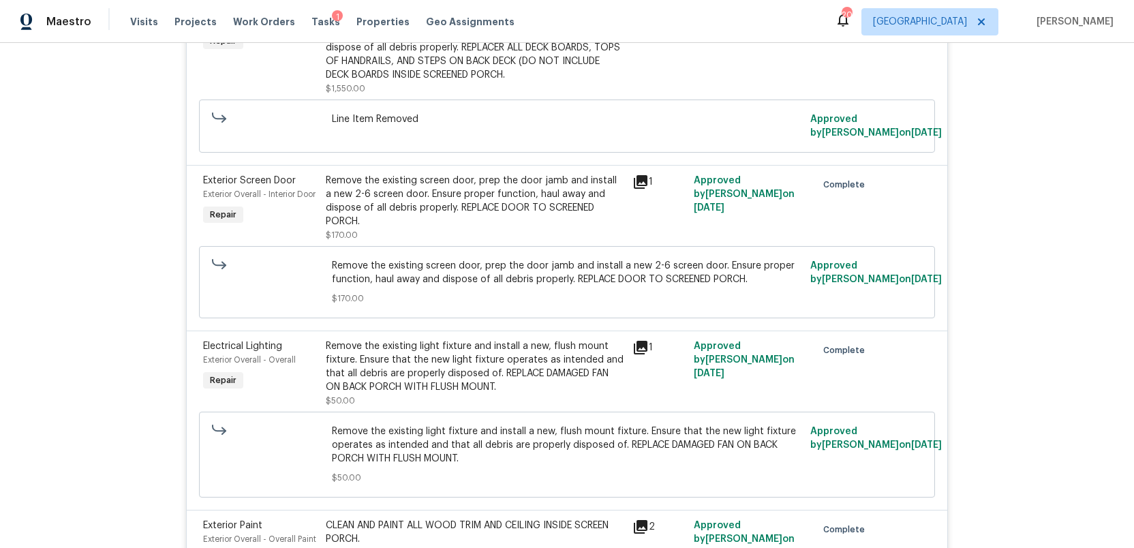
scroll to position [0, 0]
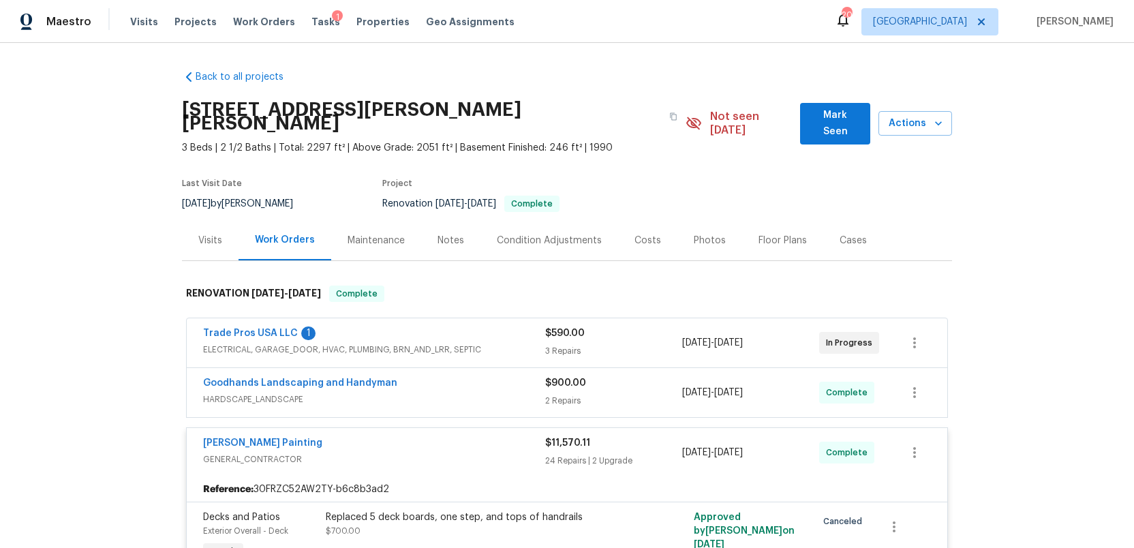
click at [443, 234] on div "Notes" at bounding box center [450, 241] width 27 height 14
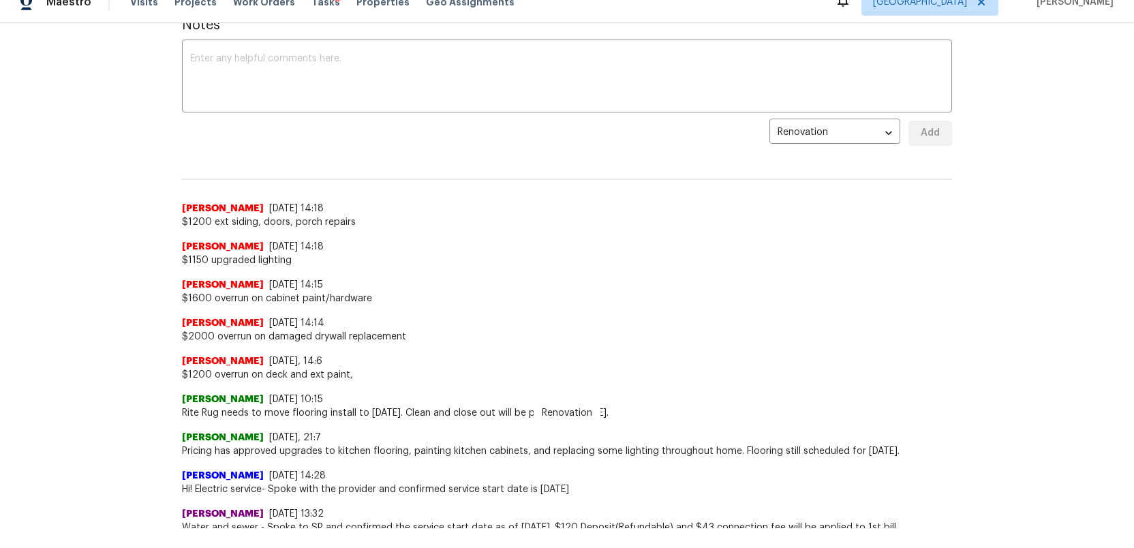
scroll to position [238, 0]
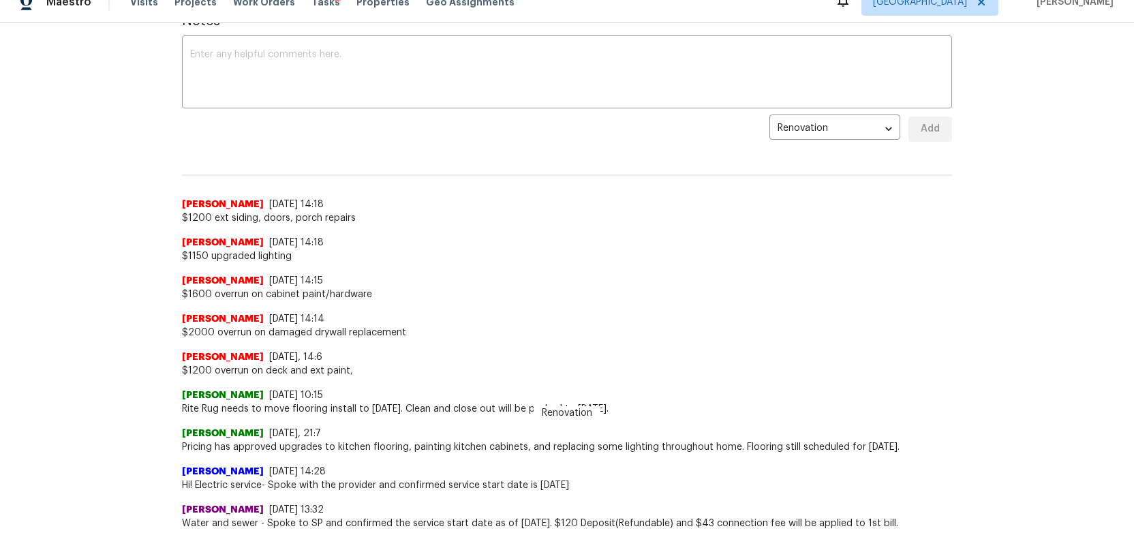
click at [284, 326] on span "$2000 overrun on damaged drywall replacement" at bounding box center [567, 333] width 770 height 14
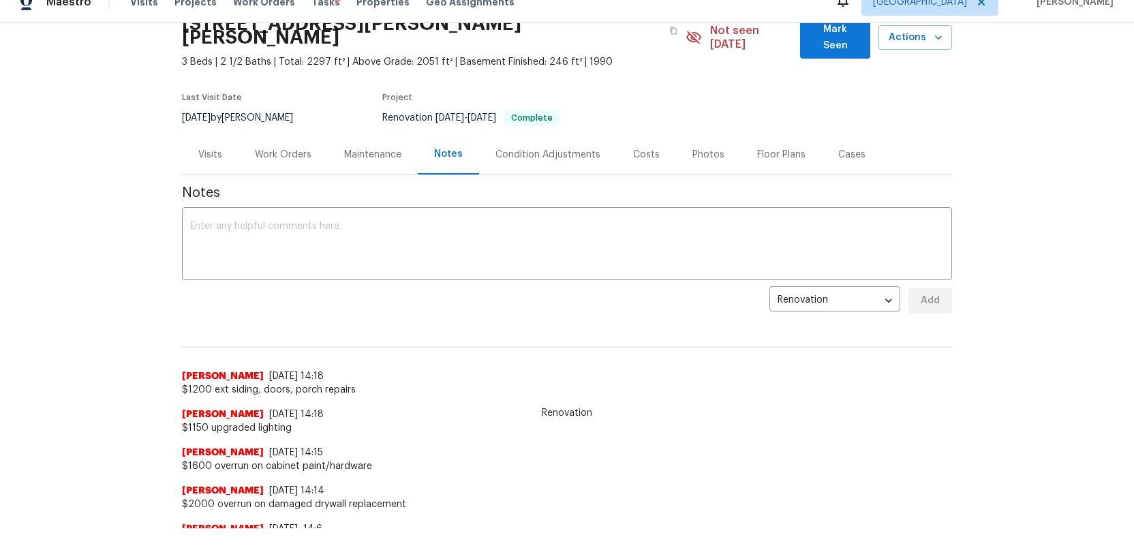
scroll to position [64, 0]
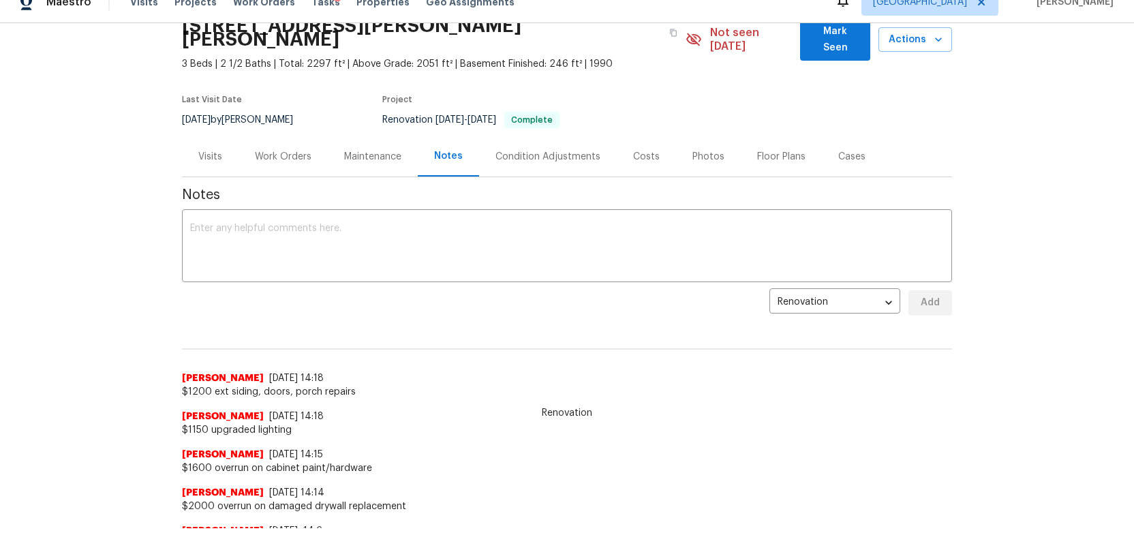
click at [522, 150] on div "Condition Adjustments" at bounding box center [547, 157] width 105 height 14
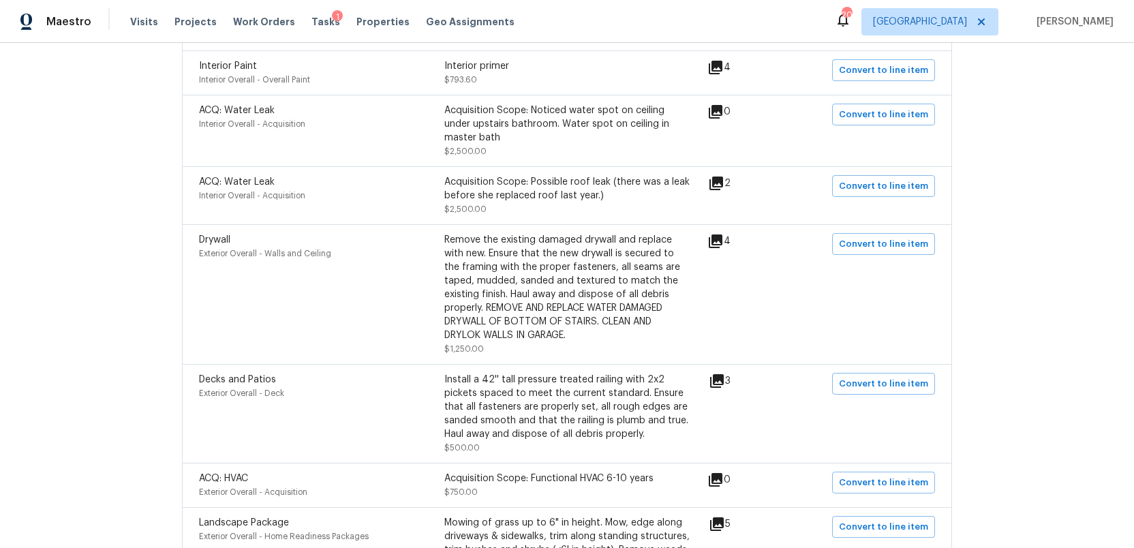
scroll to position [503, 0]
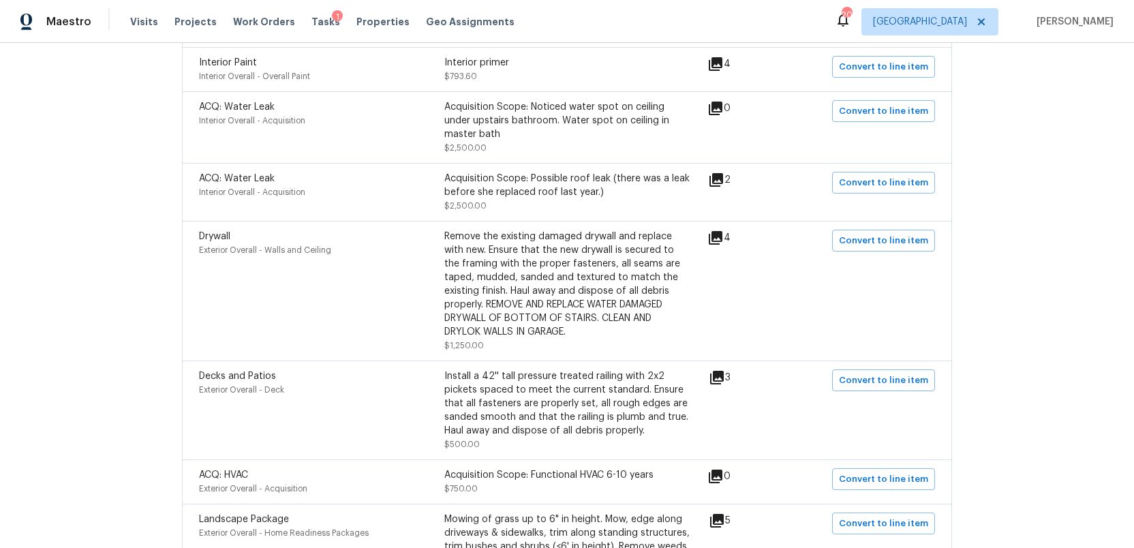
click at [719, 231] on icon at bounding box center [716, 238] width 14 height 14
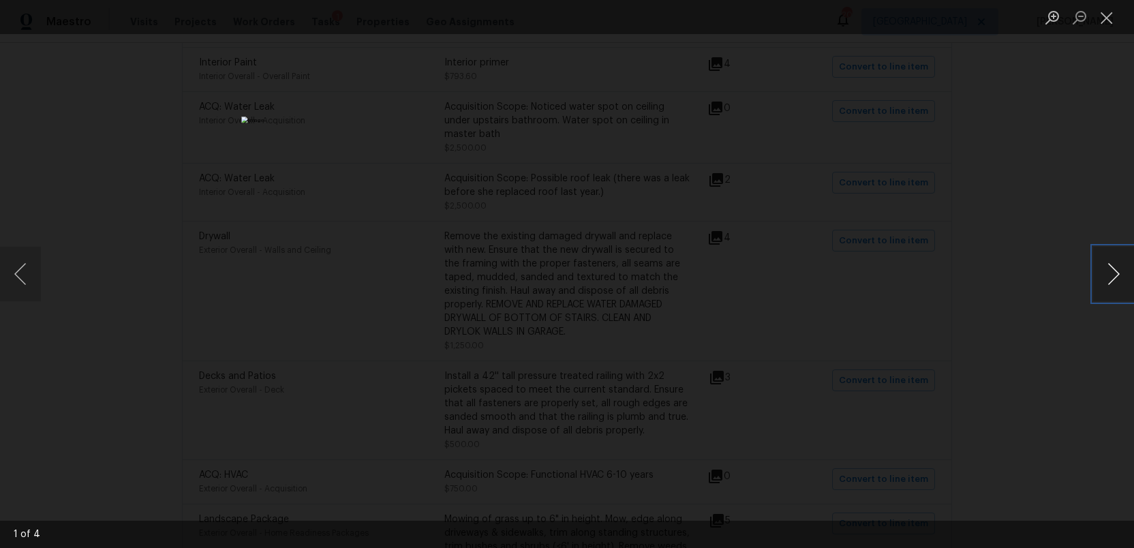
click at [1113, 280] on button "Next image" at bounding box center [1113, 274] width 41 height 55
drag, startPoint x: 1113, startPoint y: 278, endPoint x: 1105, endPoint y: 12, distance: 266.5
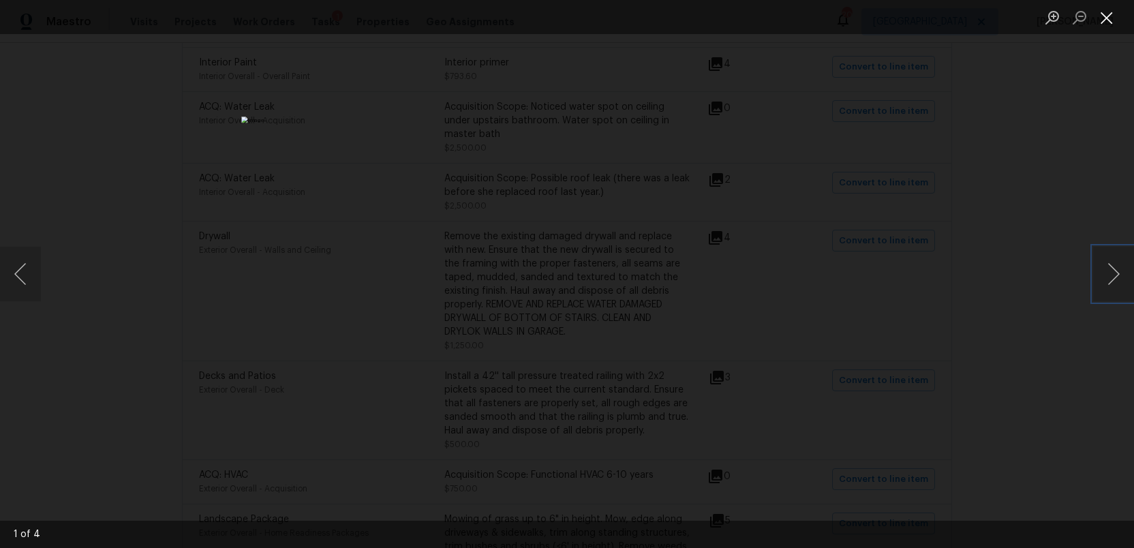
click at [1105, 12] on div "1 of 4" at bounding box center [567, 274] width 1134 height 548
click at [1104, 16] on button "Close lightbox" at bounding box center [1106, 17] width 27 height 24
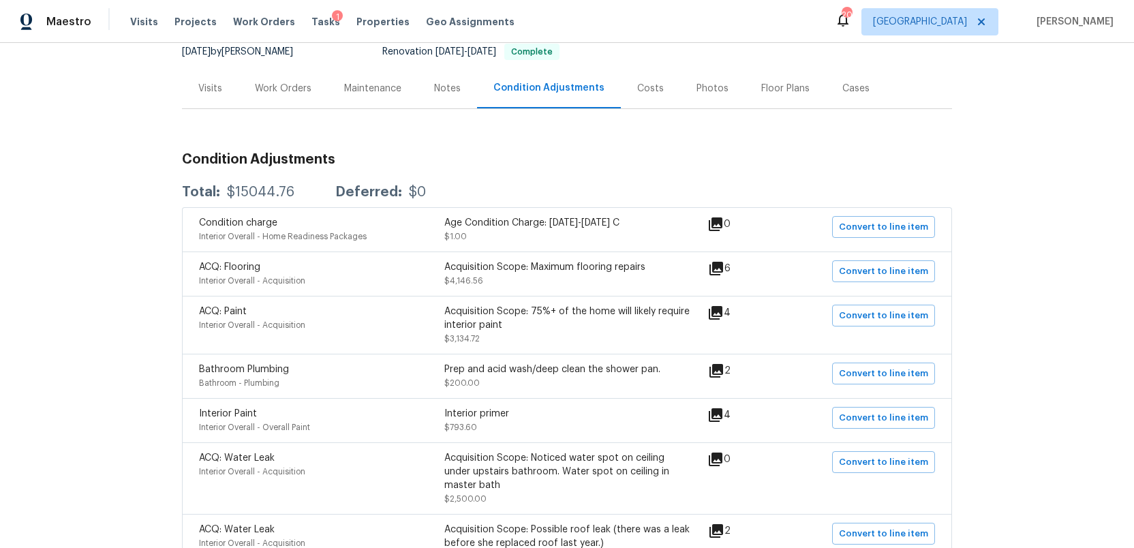
scroll to position [0, 0]
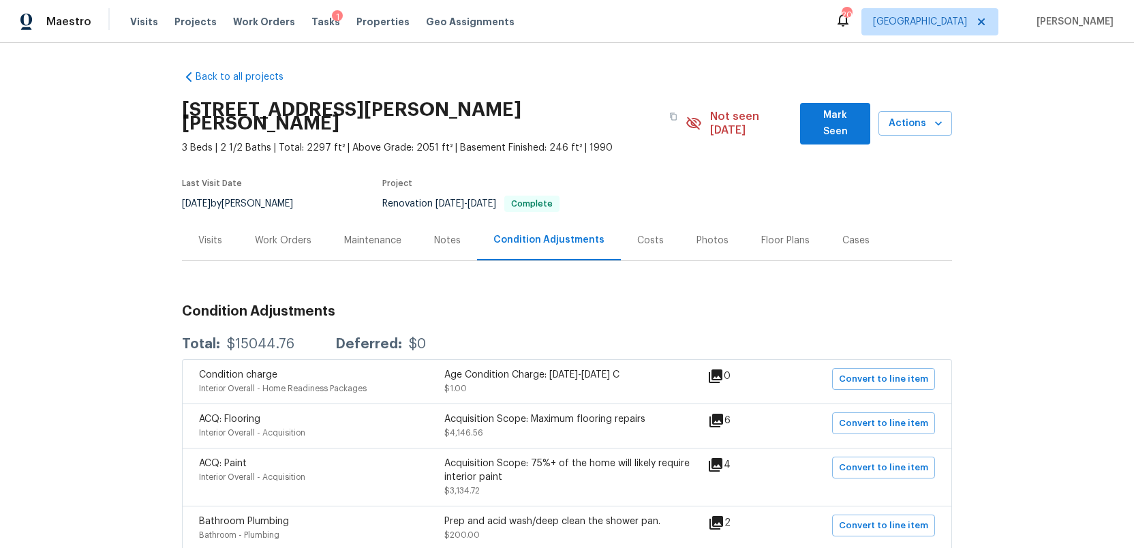
click at [444, 234] on div "Notes" at bounding box center [447, 241] width 27 height 14
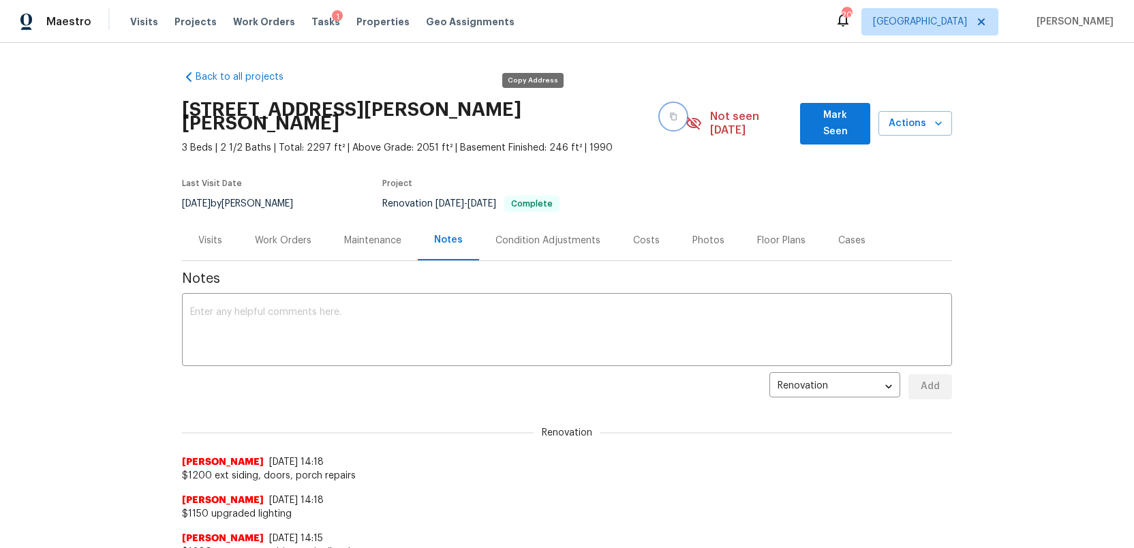
click at [669, 112] on icon "button" at bounding box center [673, 116] width 8 height 8
click at [636, 234] on div "Costs" at bounding box center [646, 241] width 27 height 14
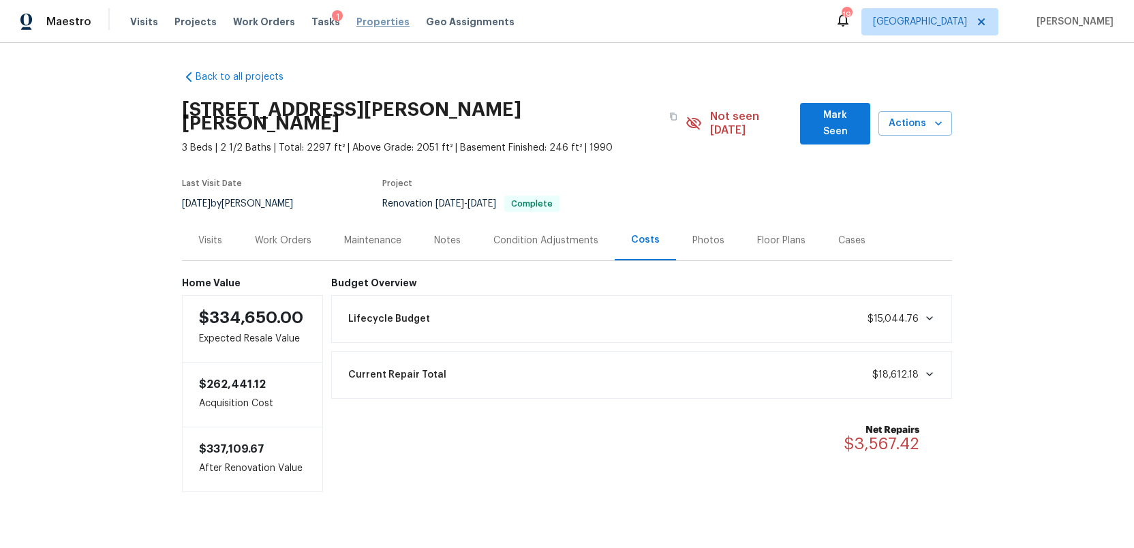
click at [358, 20] on span "Properties" at bounding box center [382, 22] width 53 height 14
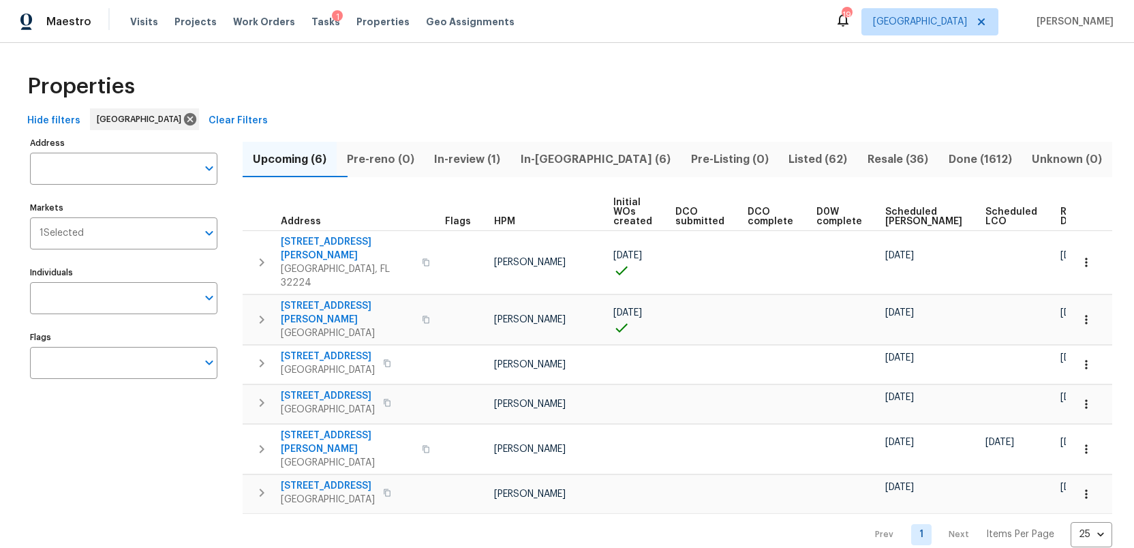
click at [488, 159] on span "In-review (1)" at bounding box center [467, 159] width 70 height 19
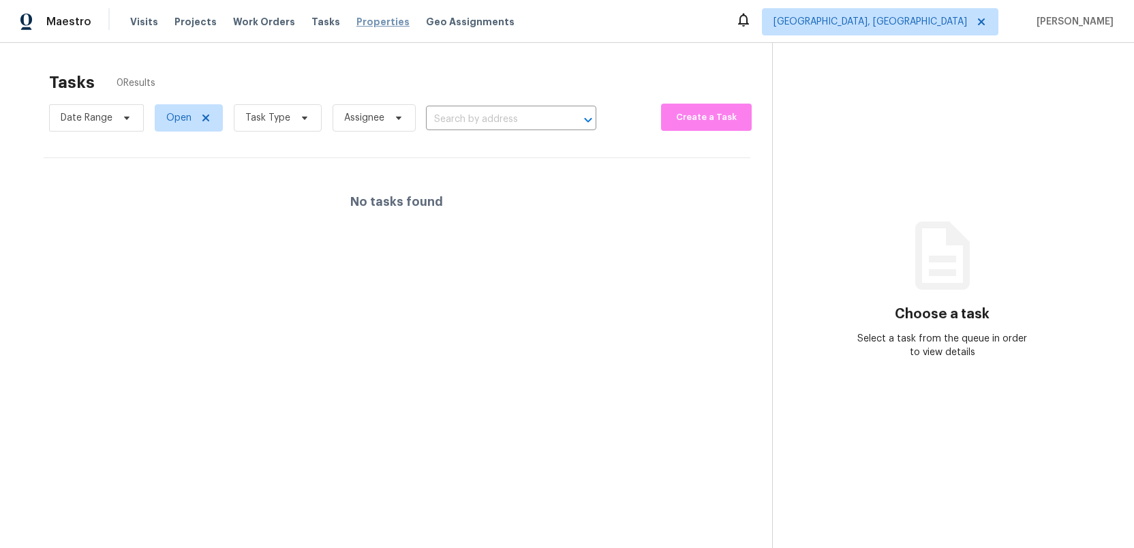
click at [356, 24] on span "Properties" at bounding box center [382, 22] width 53 height 14
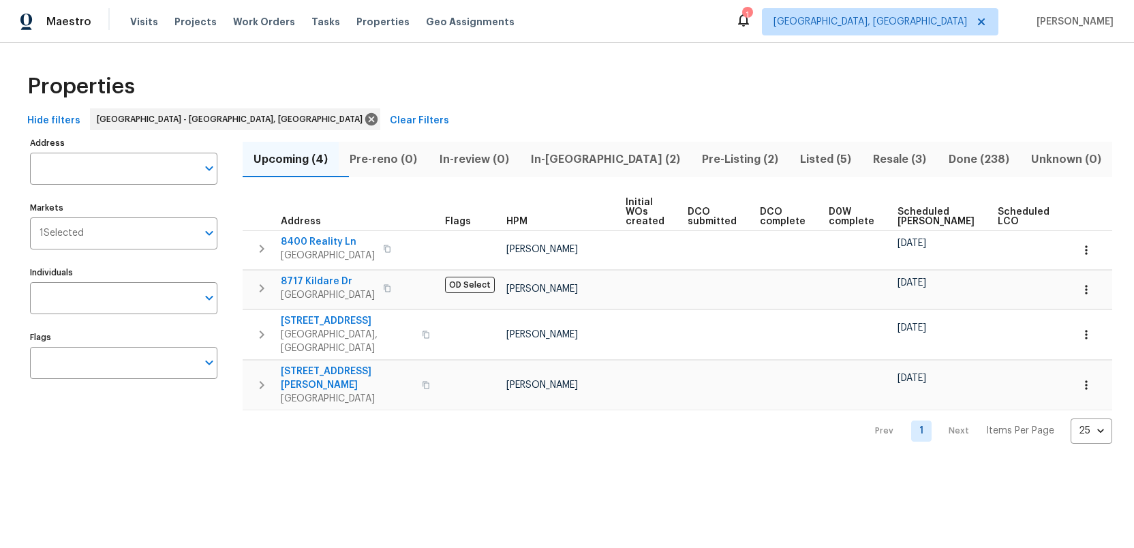
click at [585, 160] on span "In-[GEOGRAPHIC_DATA] (2)" at bounding box center [605, 159] width 155 height 19
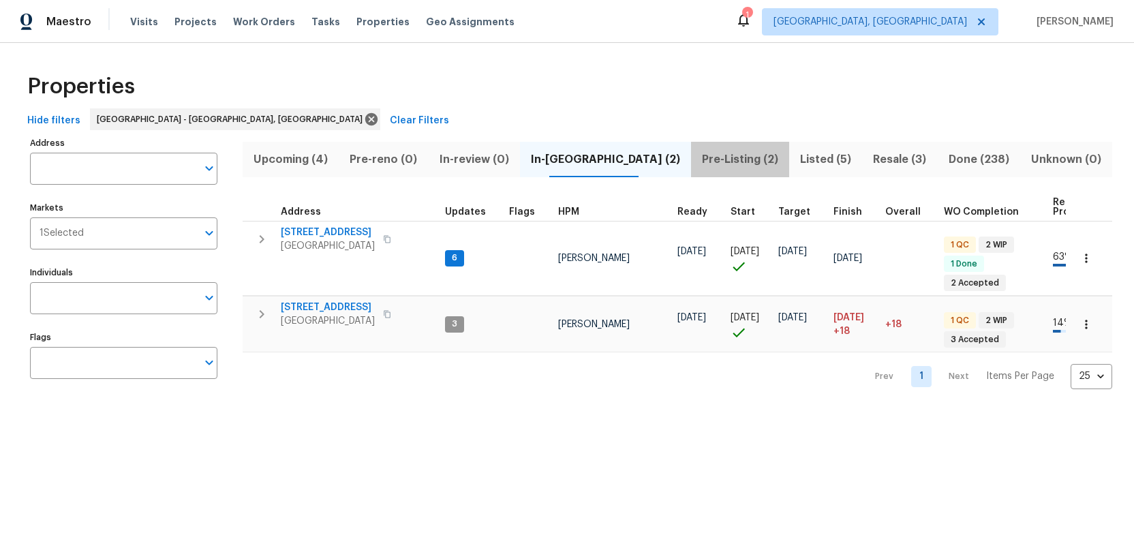
click at [699, 159] on span "Pre-Listing (2)" at bounding box center [740, 159] width 82 height 19
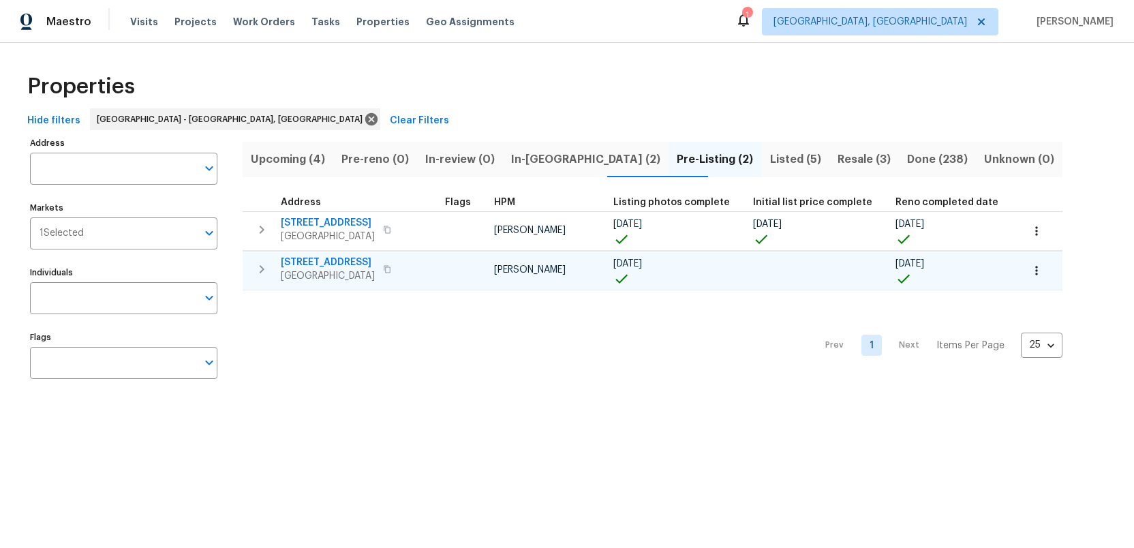
click at [310, 259] on span "[STREET_ADDRESS]" at bounding box center [328, 262] width 94 height 14
click at [770, 159] on span "Listed (5)" at bounding box center [795, 159] width 51 height 19
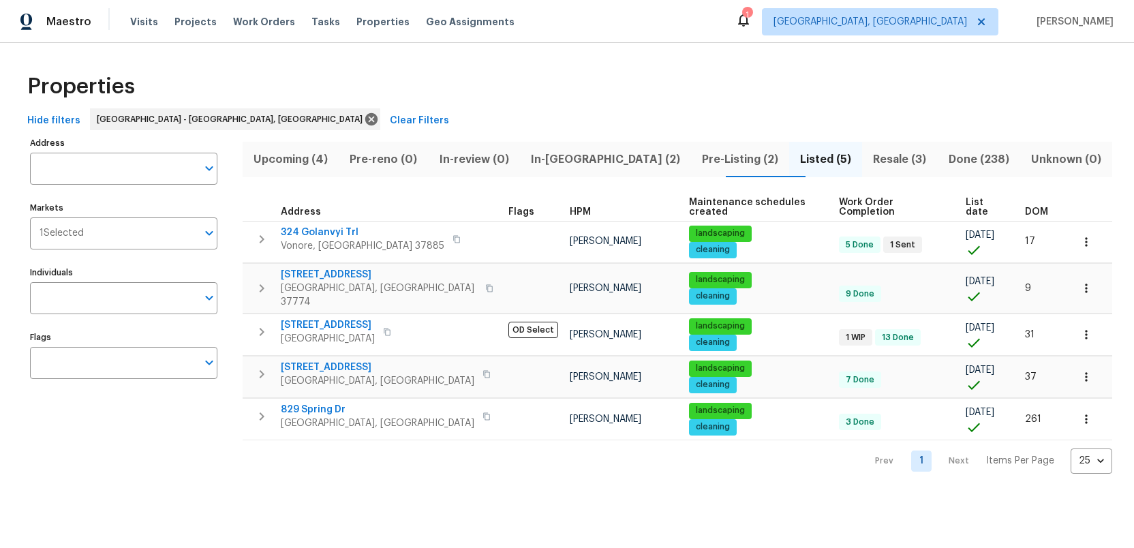
click at [699, 159] on span "Pre-Listing (2)" at bounding box center [740, 159] width 82 height 19
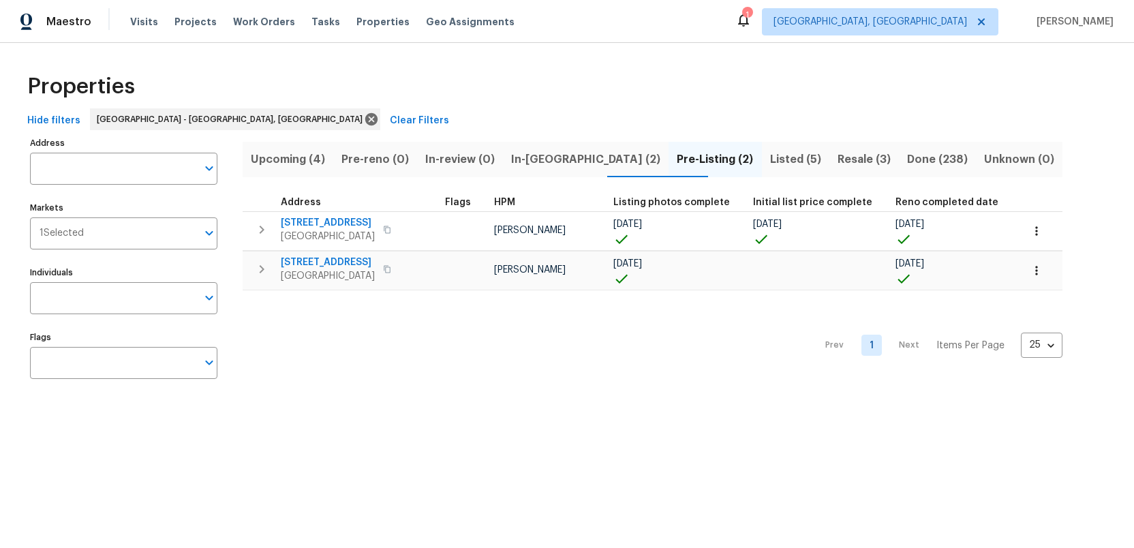
click at [770, 159] on span "Listed (5)" at bounding box center [795, 159] width 51 height 19
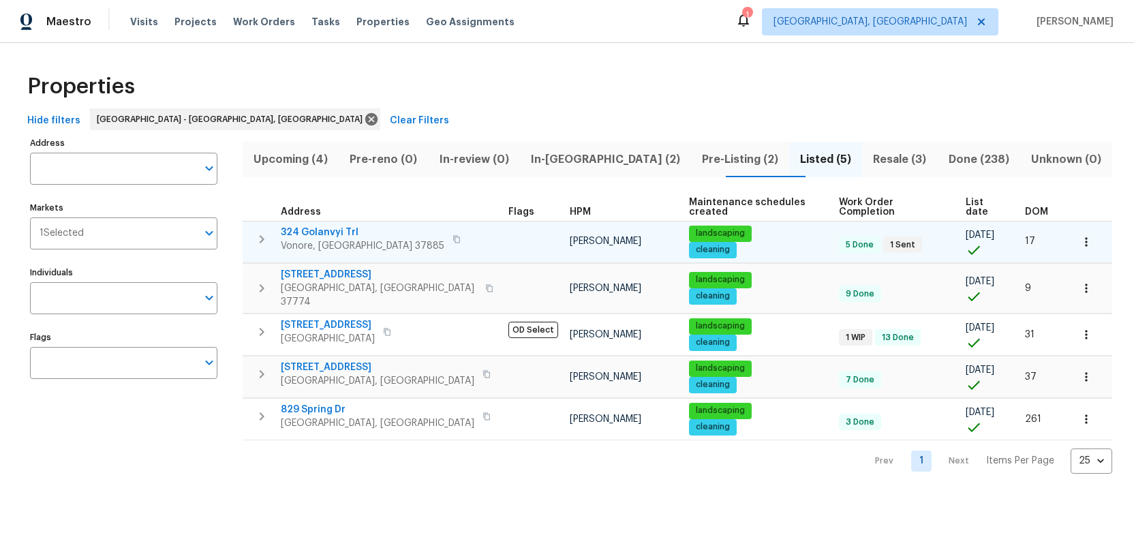
click at [321, 225] on span "324 Golanvyi Trl" at bounding box center [363, 232] width 164 height 14
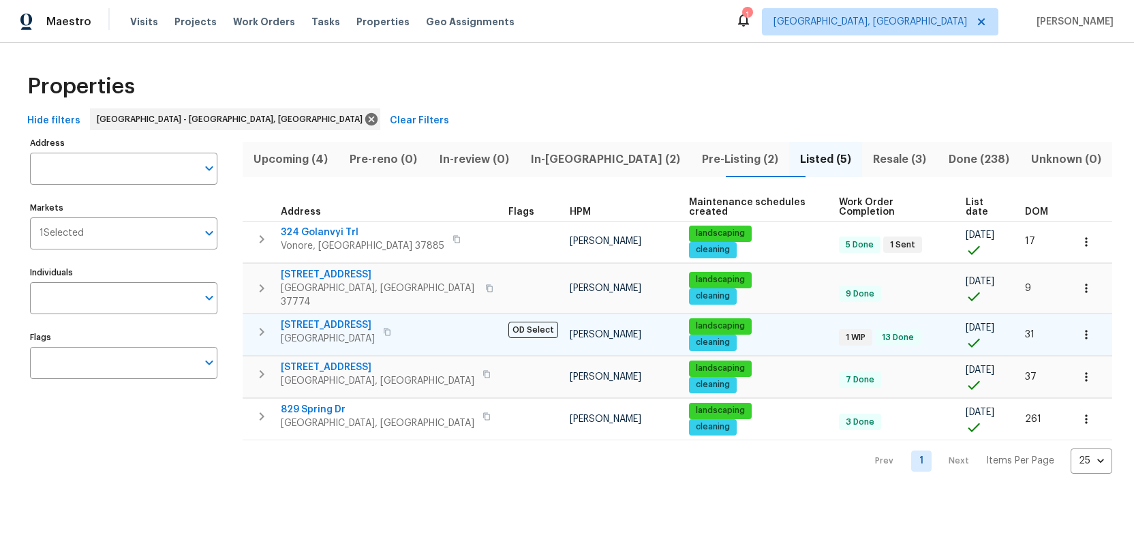
click at [323, 318] on span "[STREET_ADDRESS]" at bounding box center [328, 325] width 94 height 14
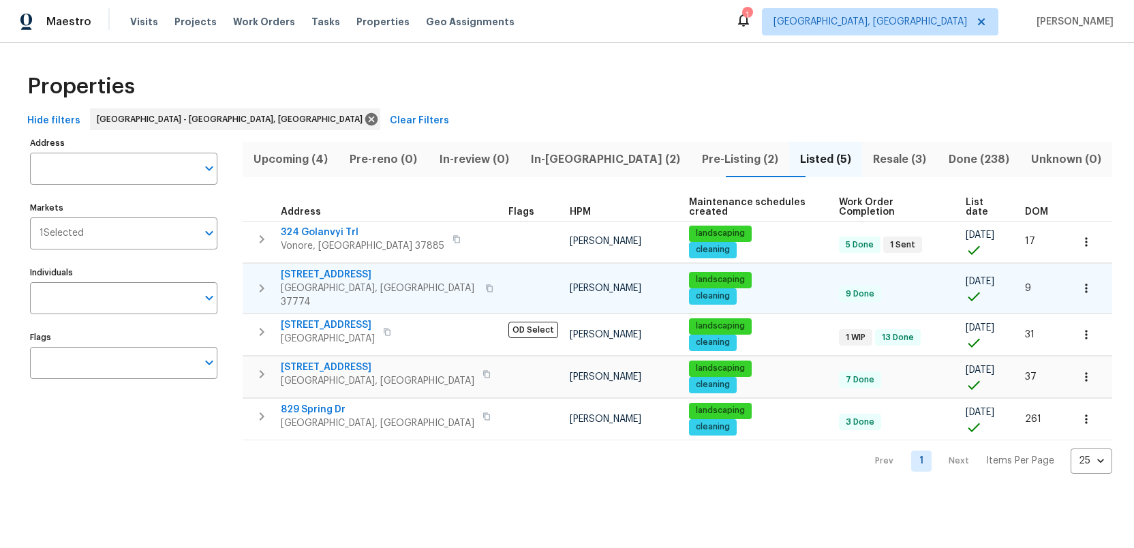
click at [485, 284] on icon "button" at bounding box center [489, 288] width 8 height 8
click at [486, 284] on icon "button" at bounding box center [489, 287] width 7 height 7
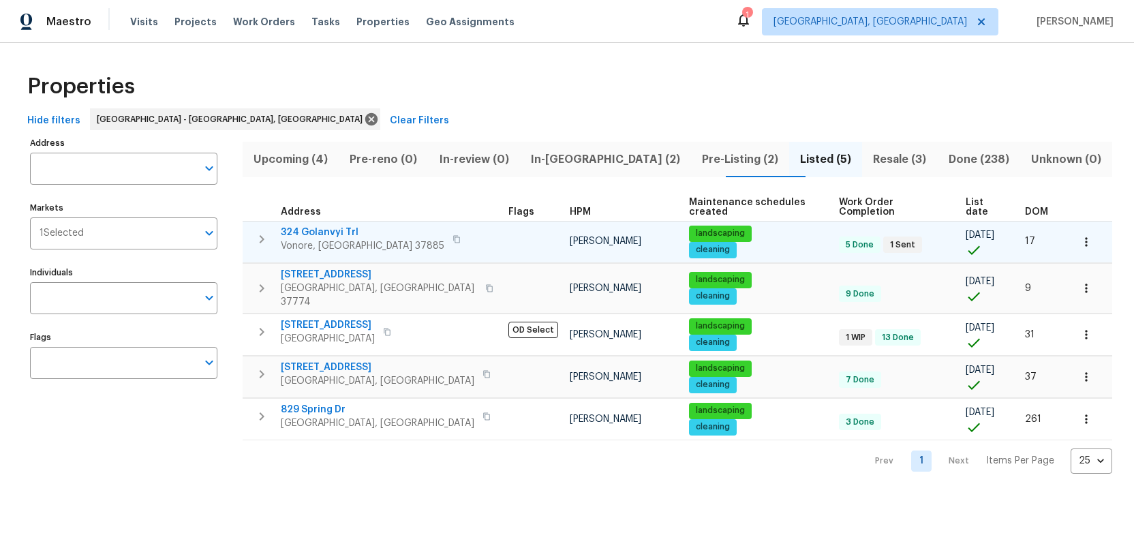
click at [452, 235] on icon "button" at bounding box center [456, 239] width 8 height 8
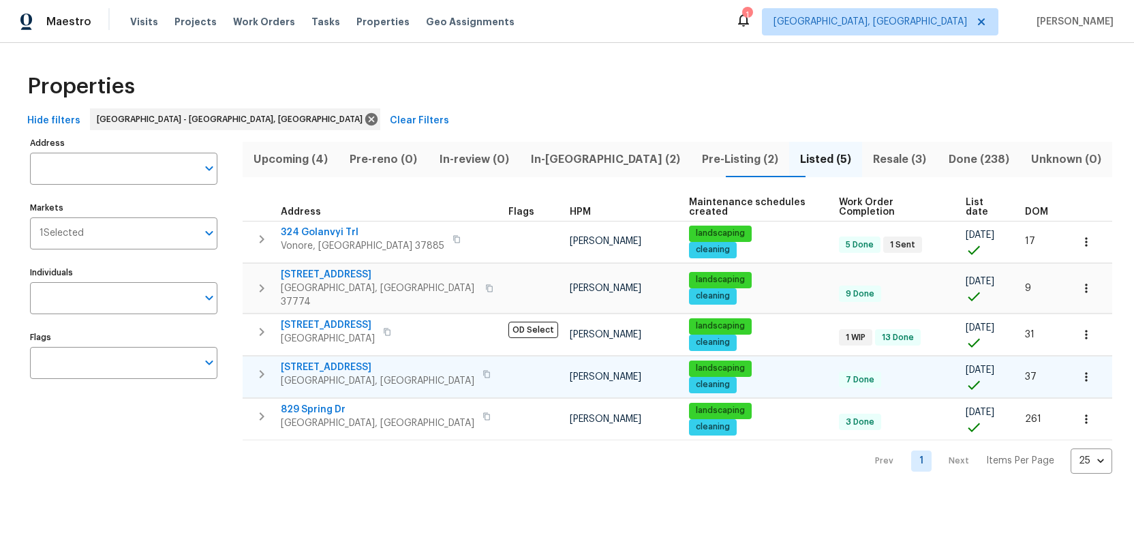
click at [482, 370] on icon "button" at bounding box center [486, 374] width 8 height 8
click at [699, 155] on span "Pre-Listing (2)" at bounding box center [740, 159] width 82 height 19
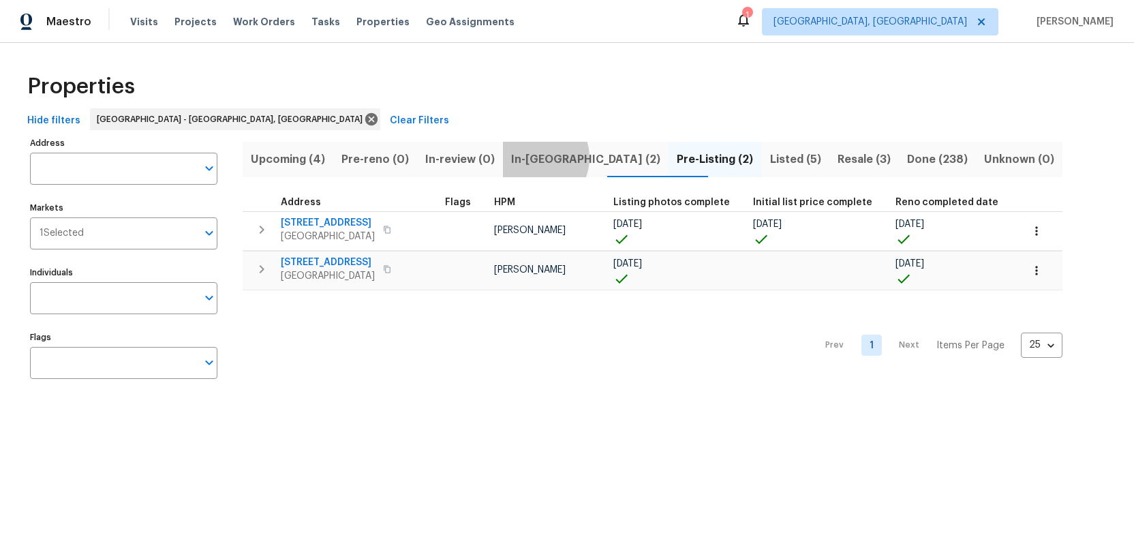
click at [556, 157] on span "In-reno (2)" at bounding box center [585, 159] width 149 height 19
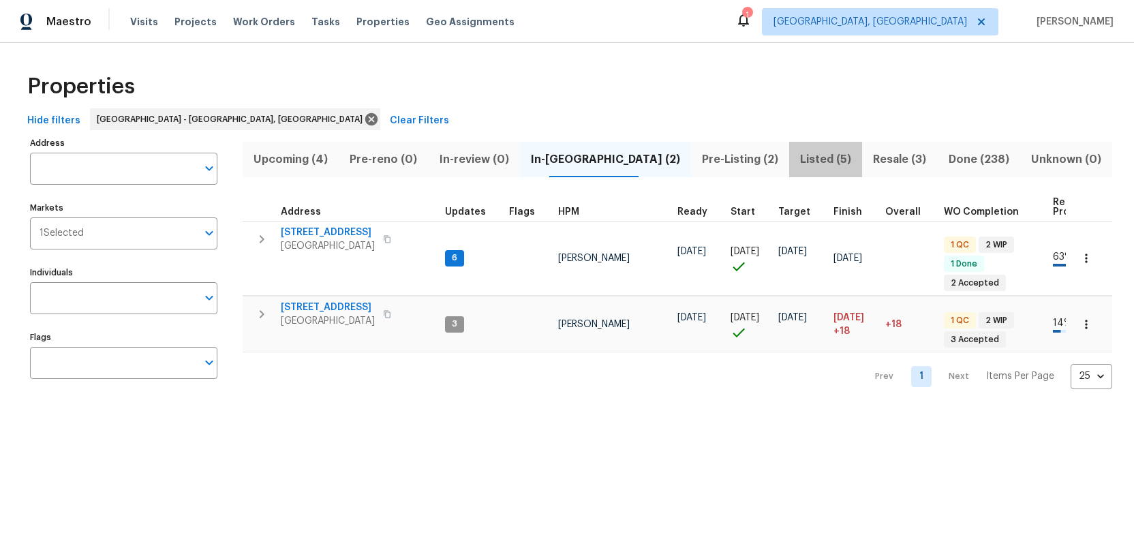
click at [797, 153] on span "Listed (5)" at bounding box center [825, 159] width 57 height 19
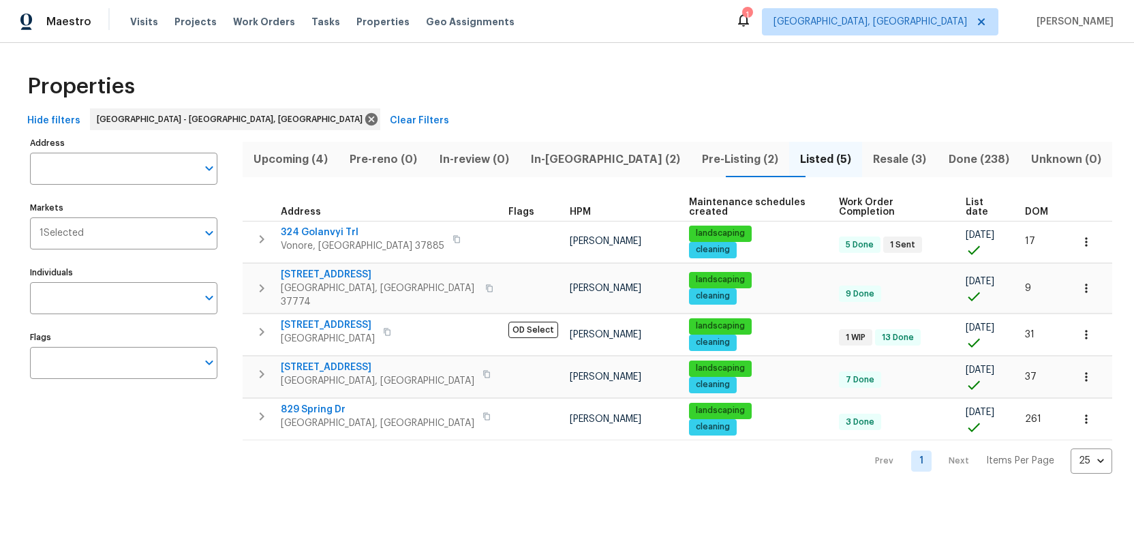
click at [870, 155] on span "Resale (3)" at bounding box center [899, 159] width 59 height 19
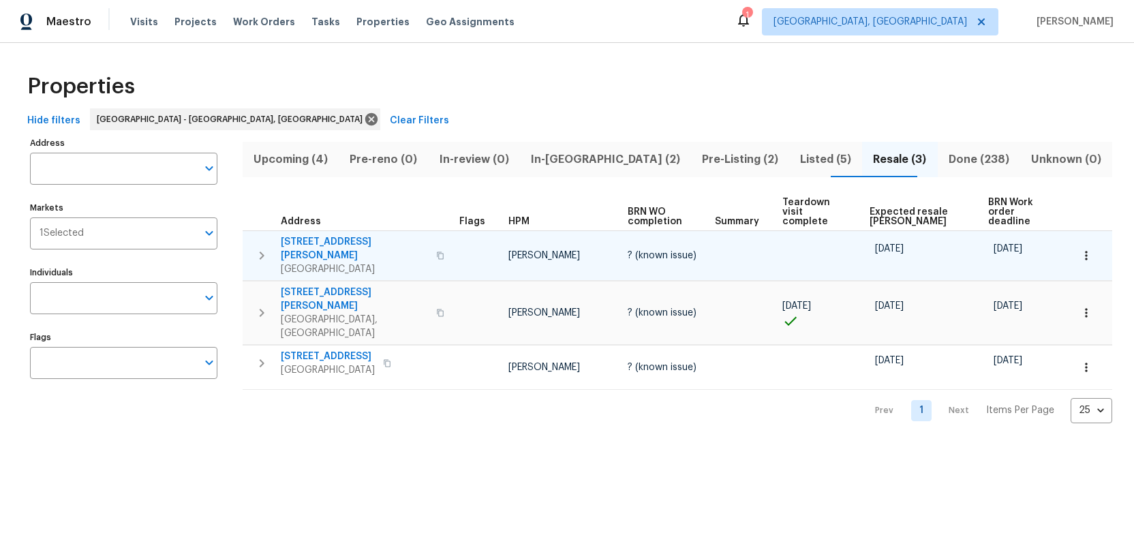
click at [333, 235] on span "3715 Boyd Walters Ln" at bounding box center [354, 248] width 147 height 27
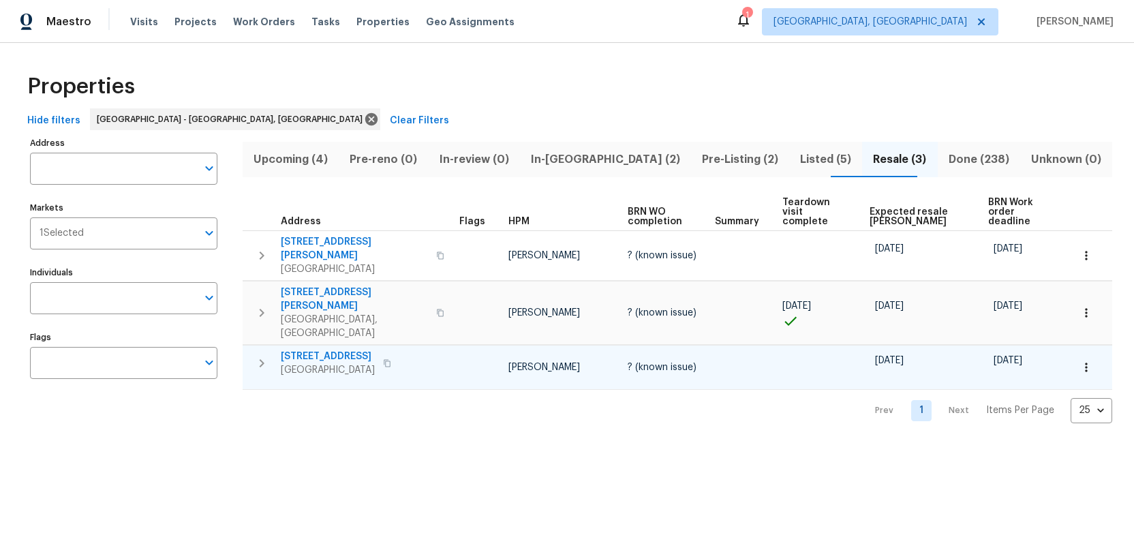
click at [390, 359] on icon "button" at bounding box center [387, 362] width 7 height 7
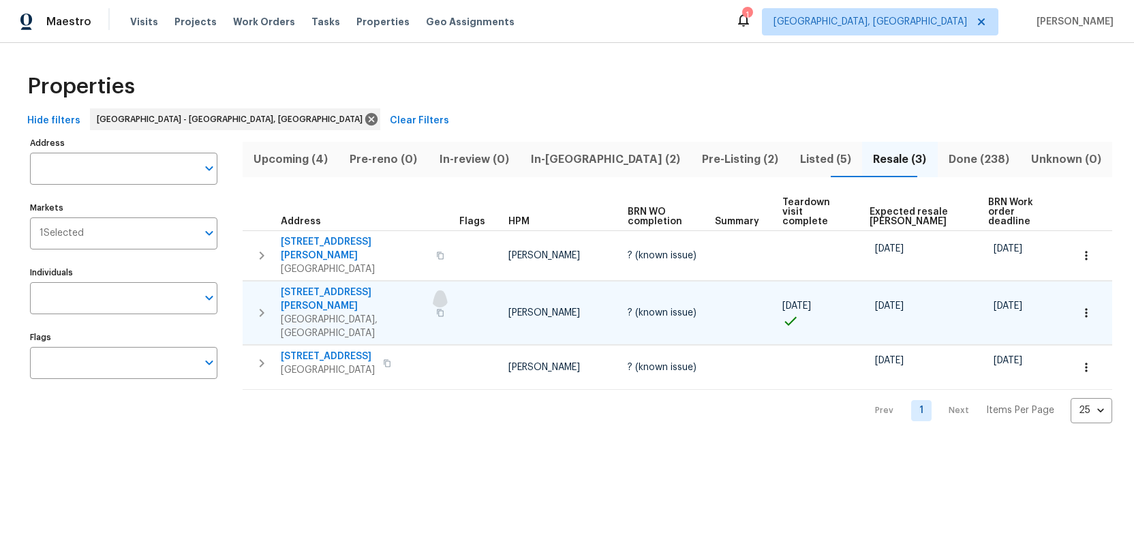
click at [436, 309] on icon "button" at bounding box center [440, 313] width 8 height 8
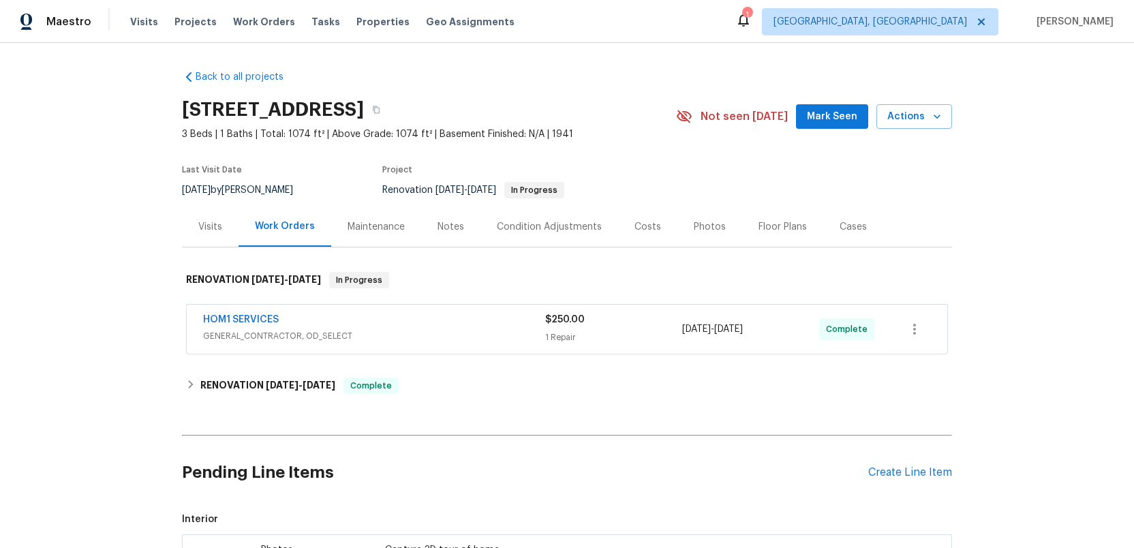
click at [645, 230] on div "Costs" at bounding box center [647, 227] width 27 height 14
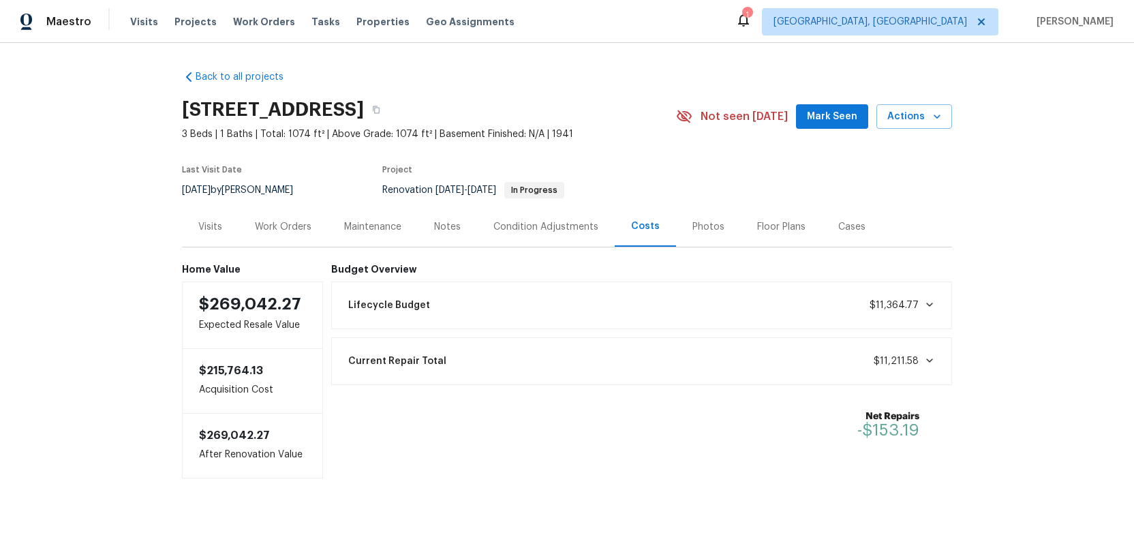
click at [706, 223] on div "Photos" at bounding box center [708, 227] width 32 height 14
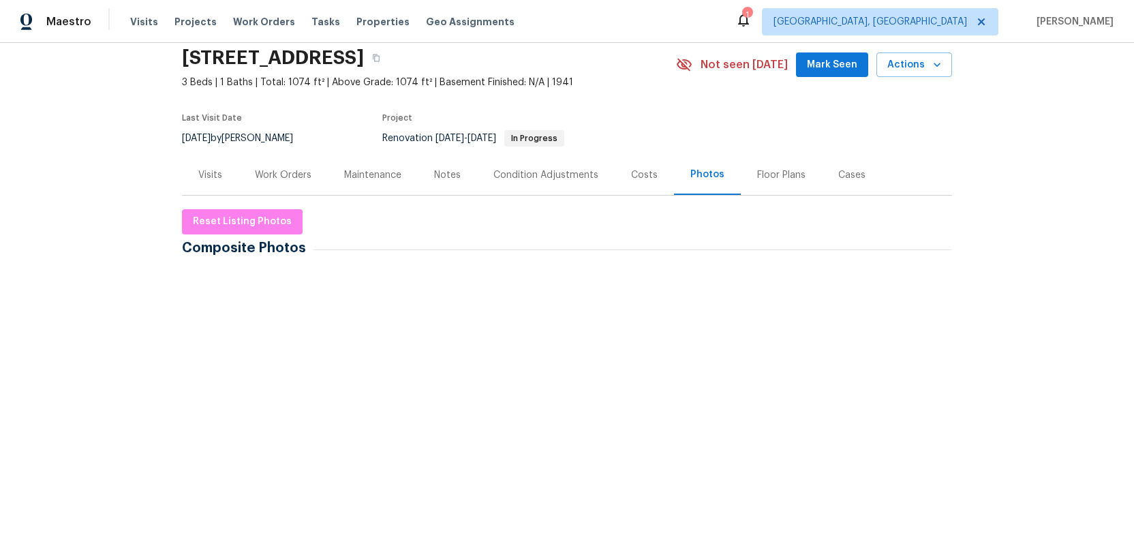
scroll to position [127, 0]
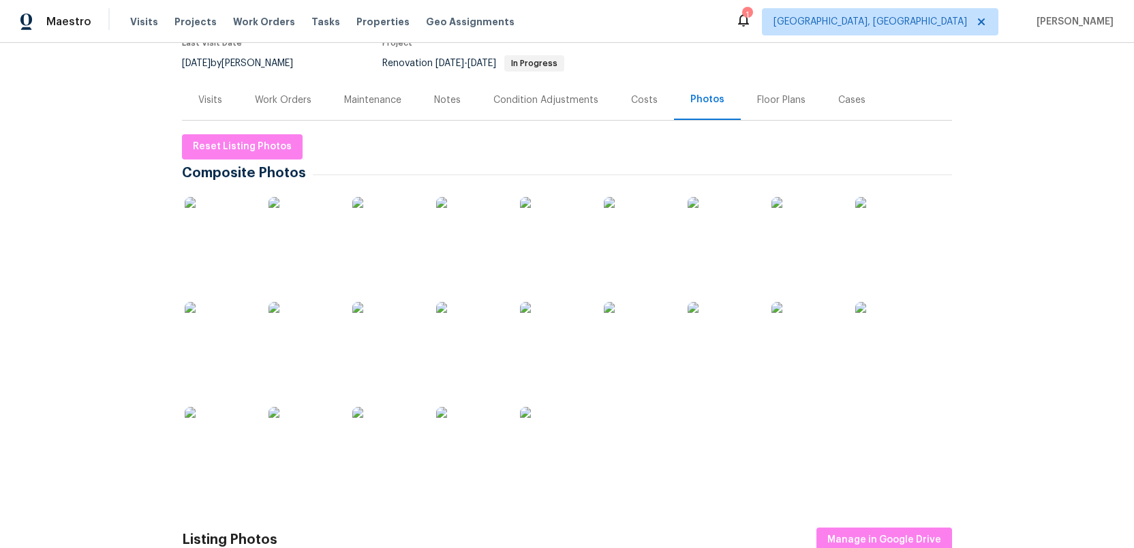
click at [223, 236] on img at bounding box center [219, 231] width 68 height 68
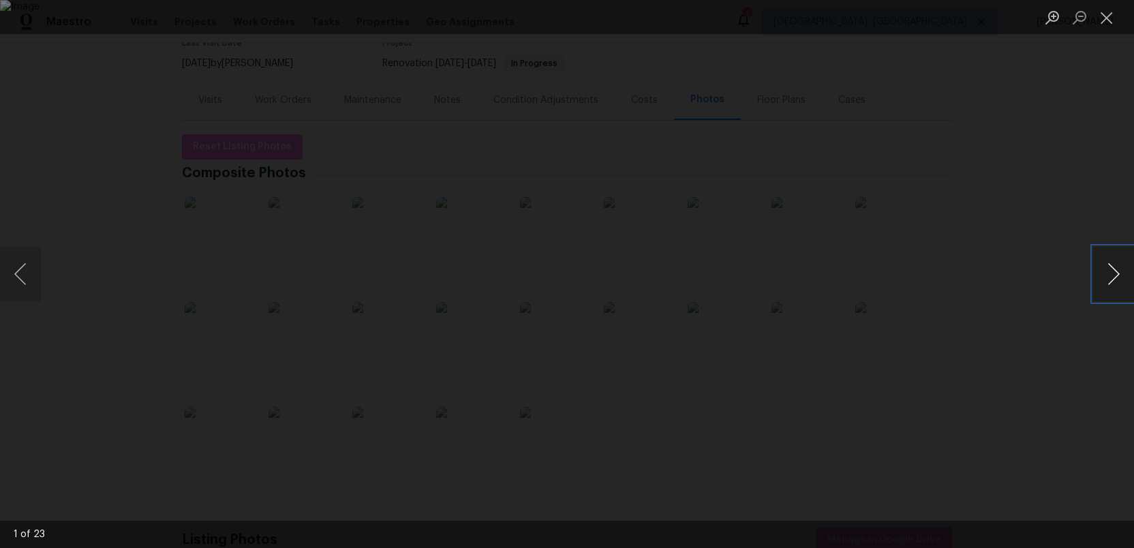
click at [1111, 275] on button "Next image" at bounding box center [1113, 274] width 41 height 55
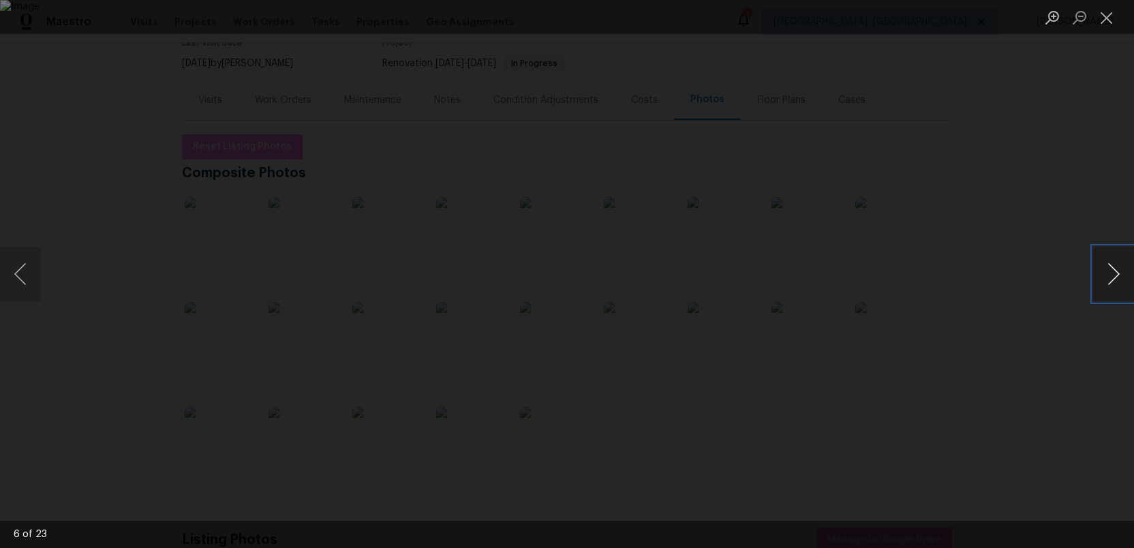
click at [1111, 275] on button "Next image" at bounding box center [1113, 274] width 41 height 55
click at [1109, 279] on button "Next image" at bounding box center [1113, 274] width 41 height 55
click at [1119, 270] on button "Next image" at bounding box center [1113, 274] width 41 height 55
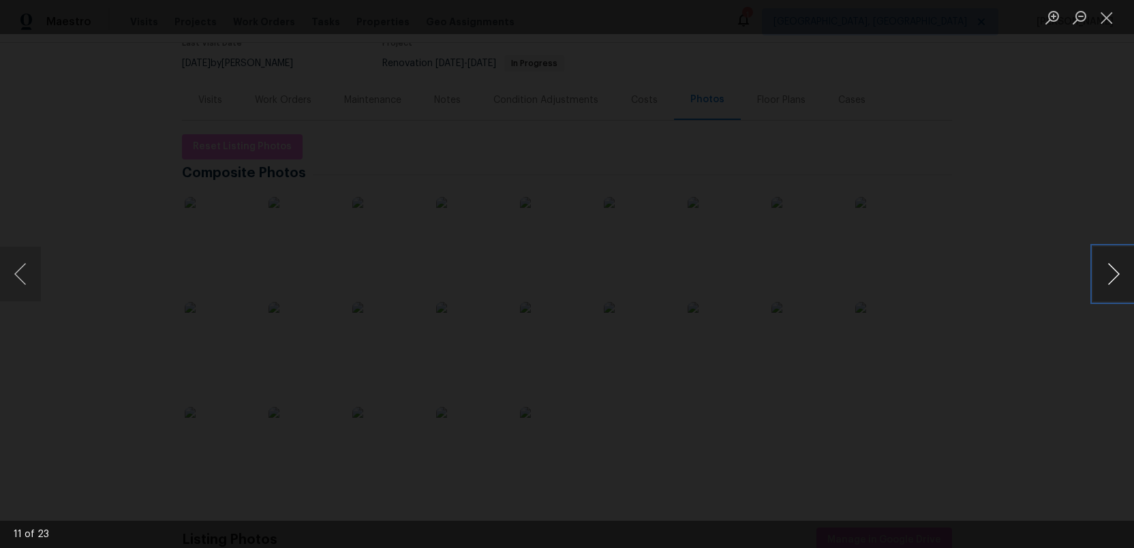
click at [1113, 281] on button "Next image" at bounding box center [1113, 274] width 41 height 55
click at [1102, 280] on button "Next image" at bounding box center [1113, 274] width 41 height 55
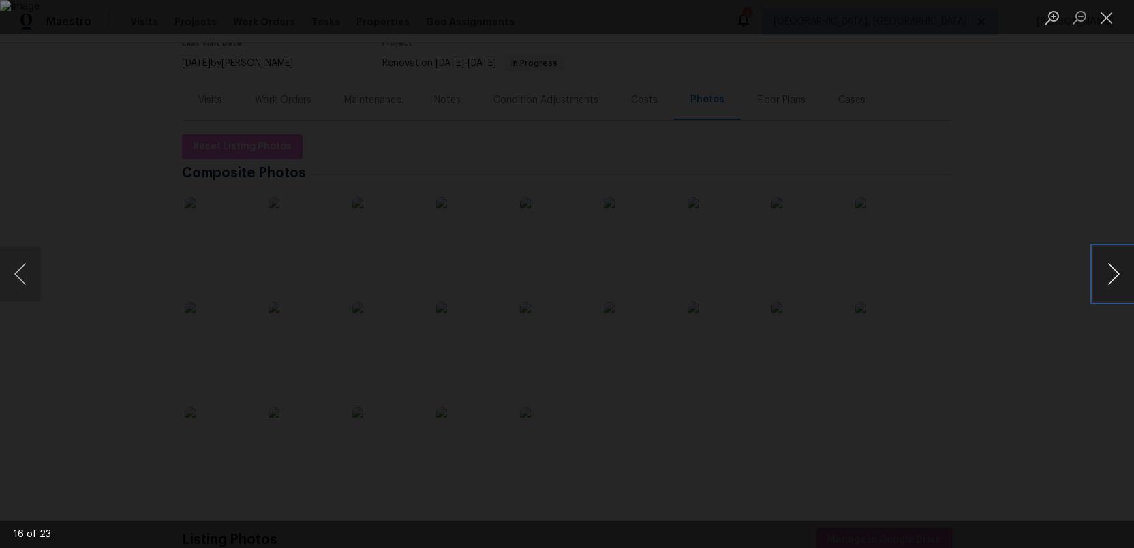
click at [1102, 280] on button "Next image" at bounding box center [1113, 274] width 41 height 55
click at [1112, 275] on button "Next image" at bounding box center [1113, 274] width 41 height 55
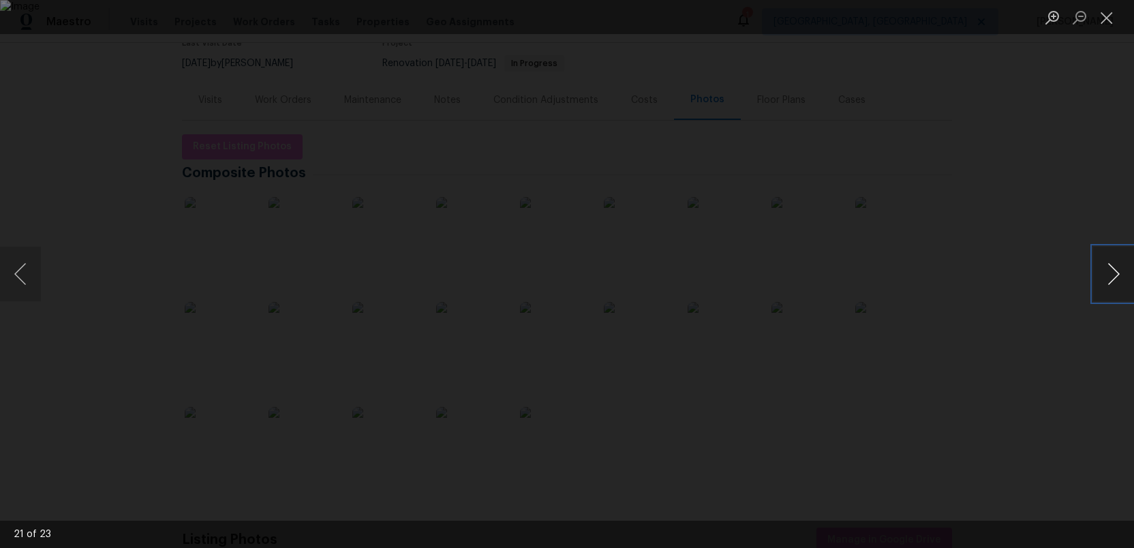
click at [1112, 275] on button "Next image" at bounding box center [1113, 274] width 41 height 55
click at [1106, 19] on button "Close lightbox" at bounding box center [1106, 17] width 27 height 24
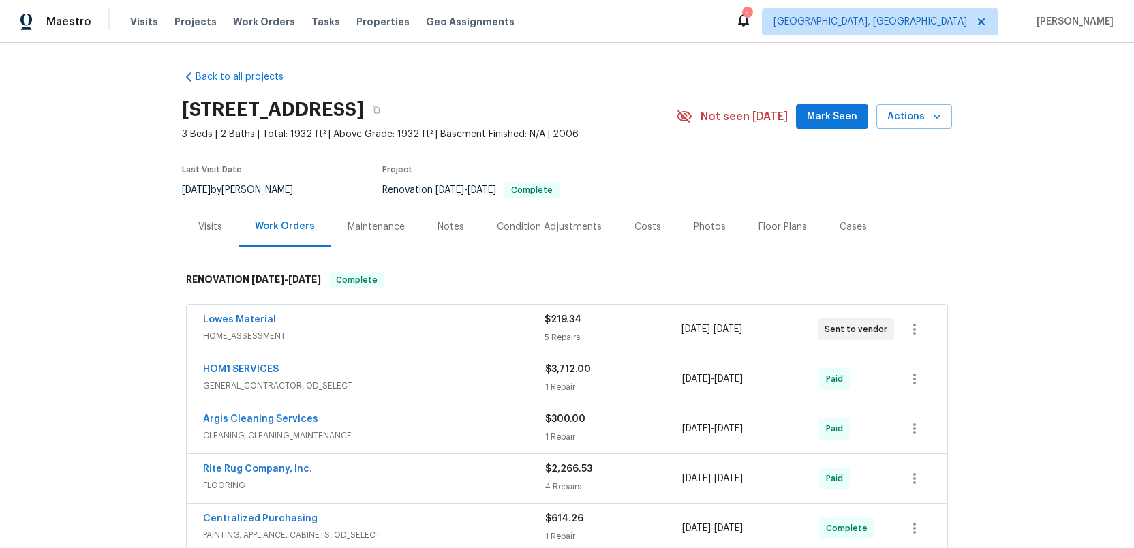
click at [695, 227] on div "Photos" at bounding box center [710, 227] width 32 height 14
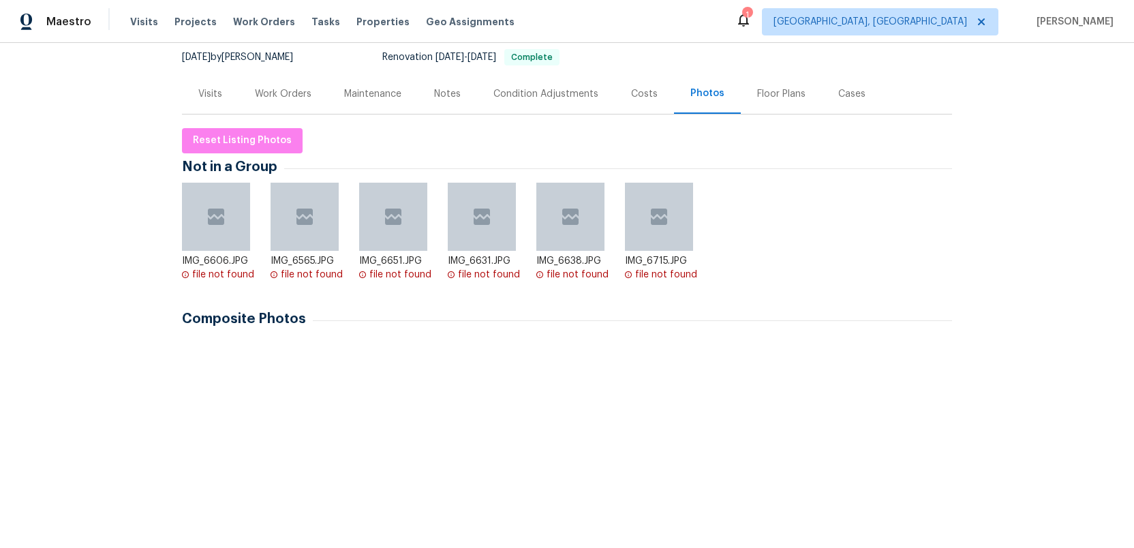
scroll to position [286, 0]
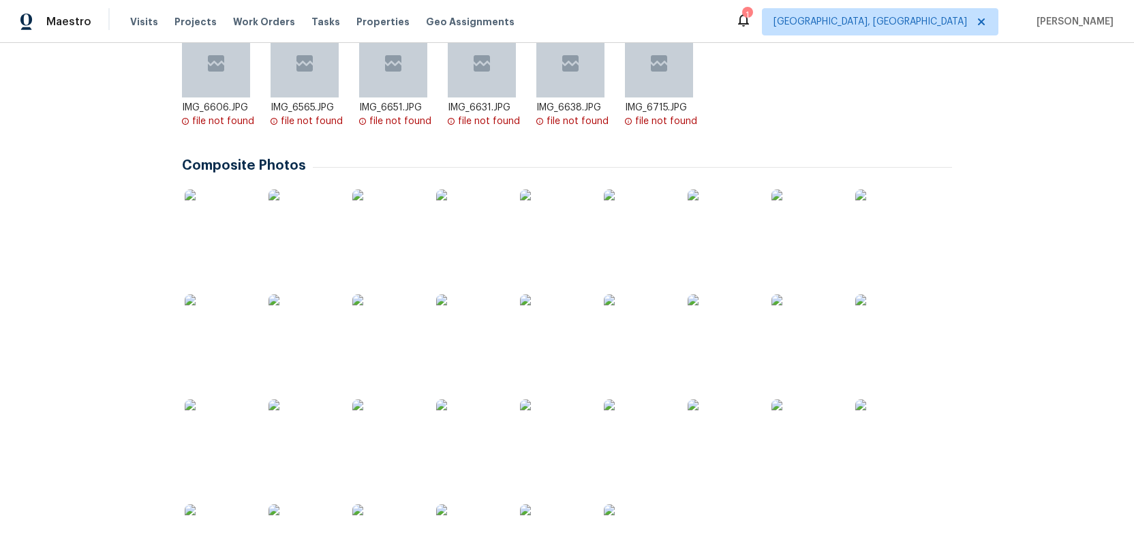
click at [201, 232] on img at bounding box center [219, 223] width 68 height 68
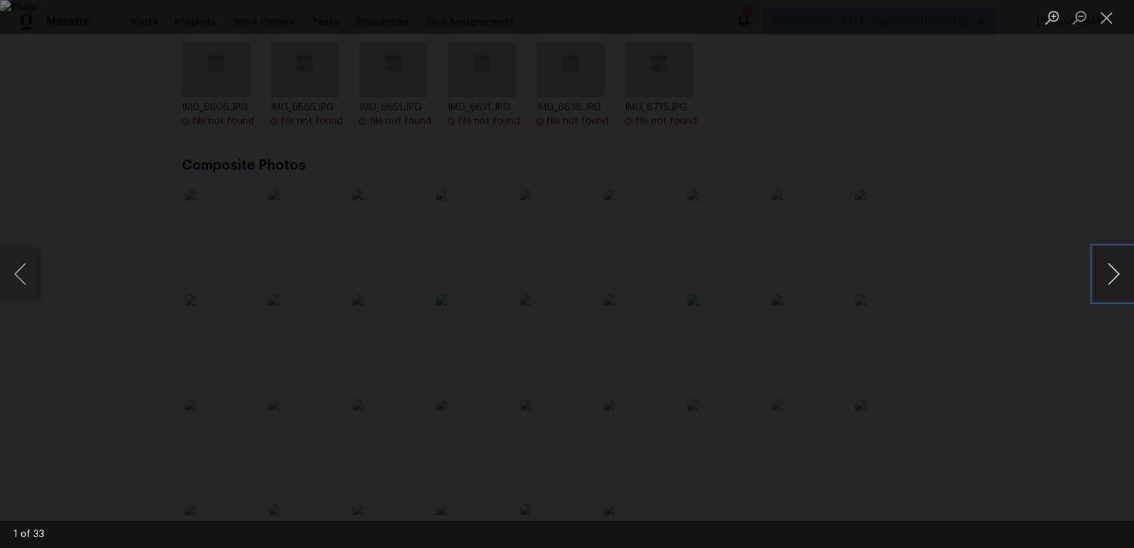
click at [1109, 274] on button "Next image" at bounding box center [1113, 274] width 41 height 55
click at [1109, 273] on button "Next image" at bounding box center [1113, 274] width 41 height 55
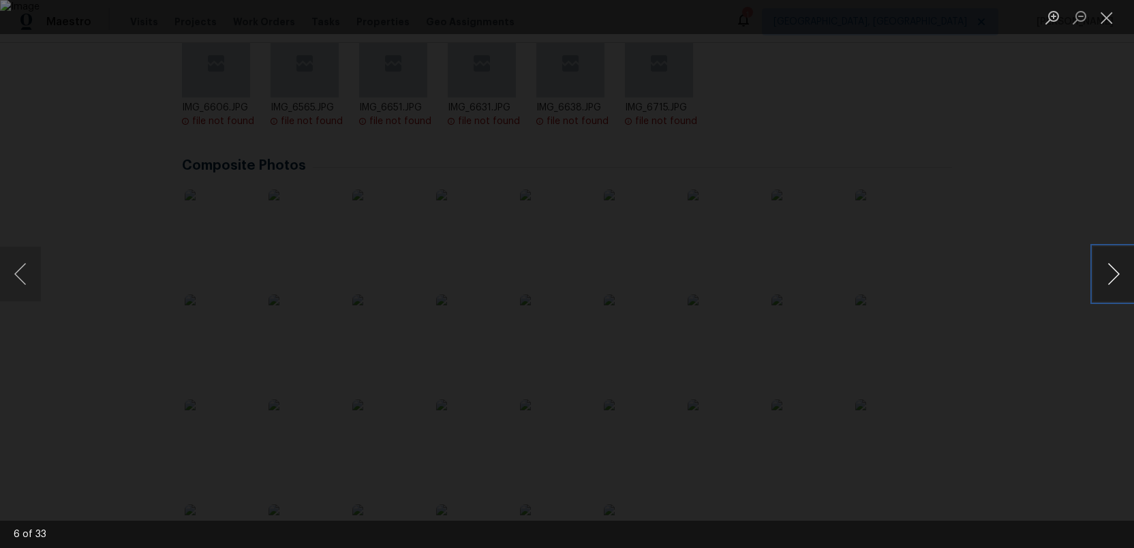
click at [1110, 273] on button "Next image" at bounding box center [1113, 274] width 41 height 55
click at [25, 278] on button "Previous image" at bounding box center [20, 274] width 41 height 55
click at [1110, 274] on button "Next image" at bounding box center [1113, 274] width 41 height 55
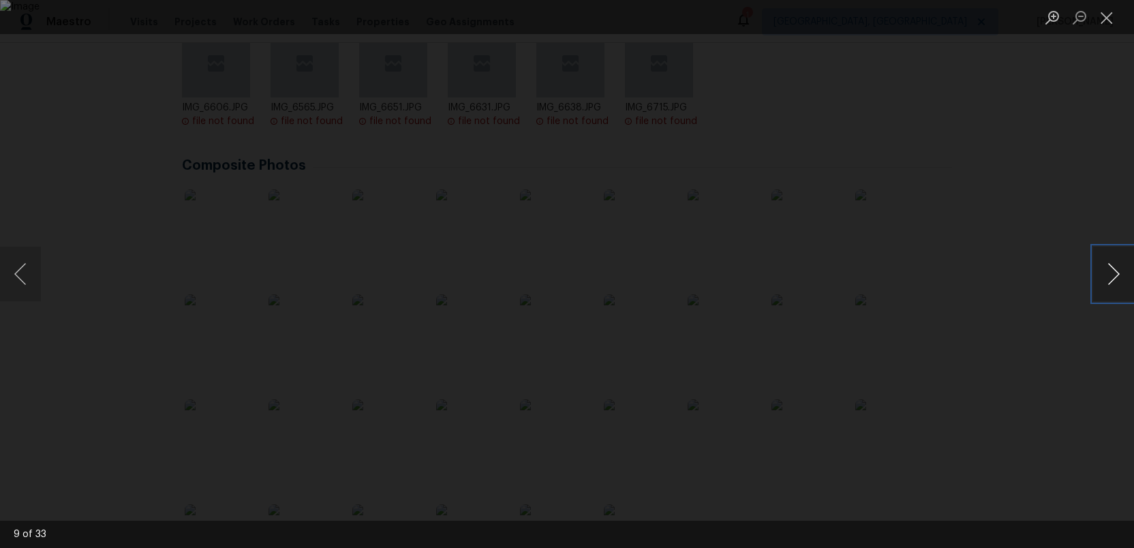
click at [1110, 274] on button "Next image" at bounding box center [1113, 274] width 41 height 55
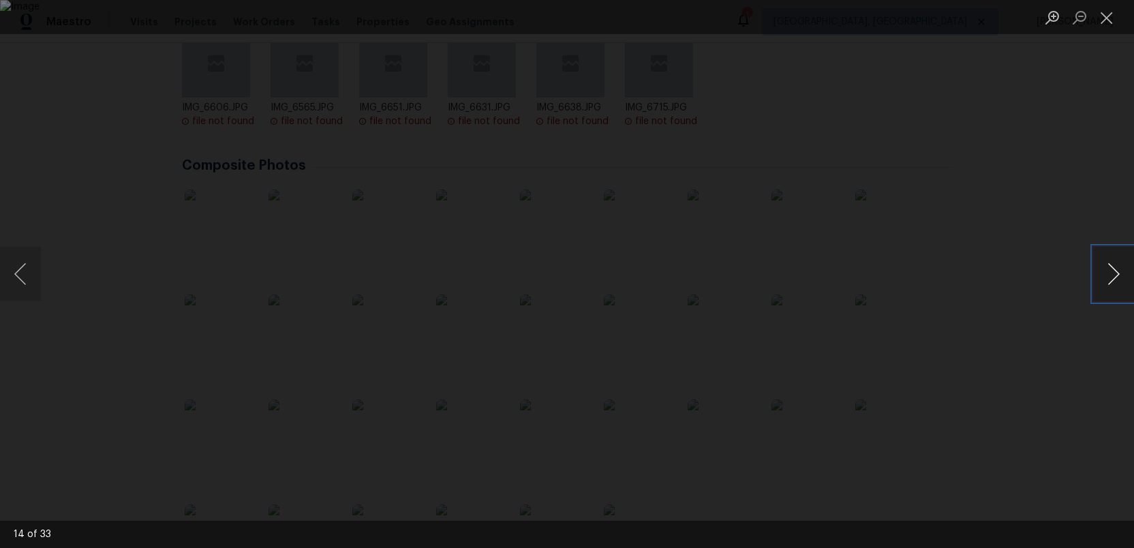
click at [1110, 274] on button "Next image" at bounding box center [1113, 274] width 41 height 55
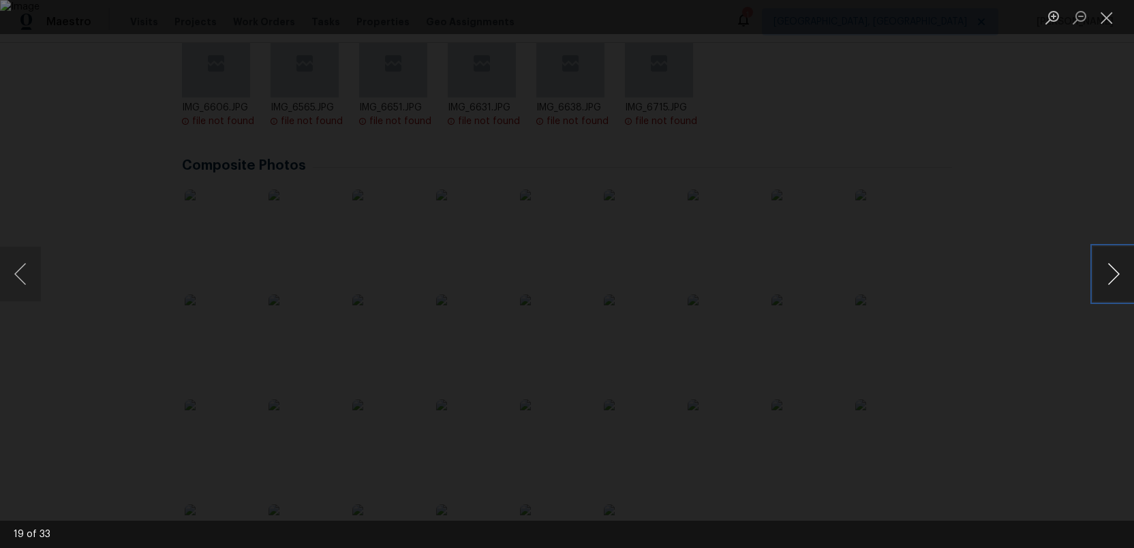
click at [1110, 274] on button "Next image" at bounding box center [1113, 274] width 41 height 55
click at [1104, 12] on button "Close lightbox" at bounding box center [1106, 17] width 27 height 24
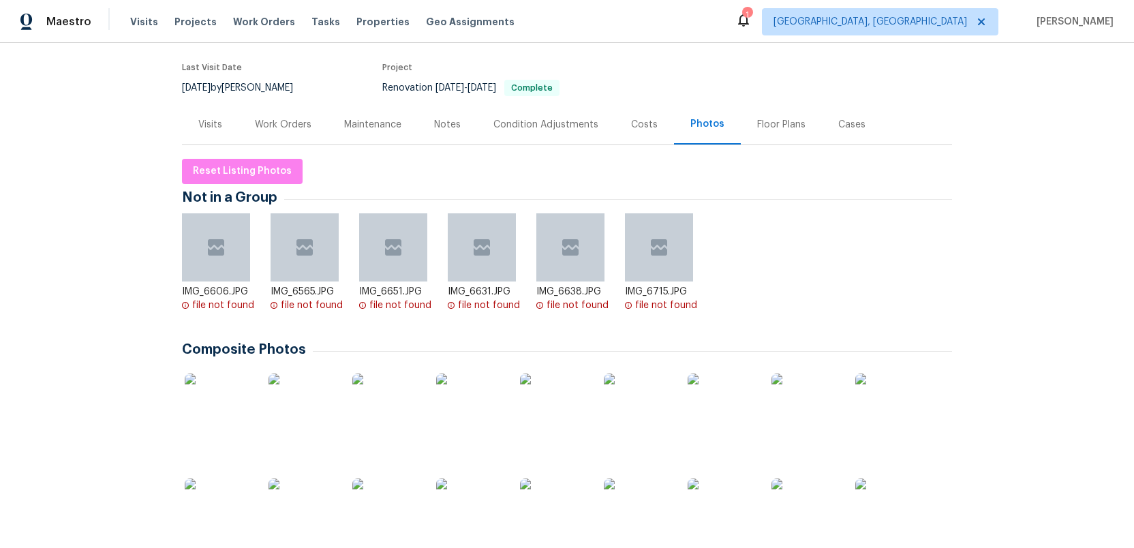
scroll to position [0, 0]
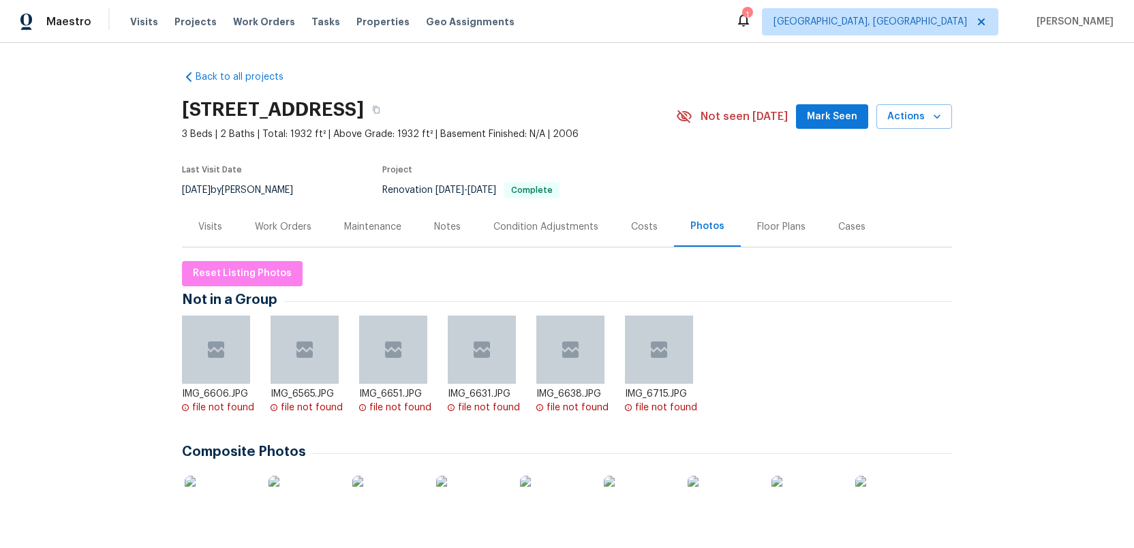
click at [637, 222] on div "Costs" at bounding box center [644, 227] width 27 height 14
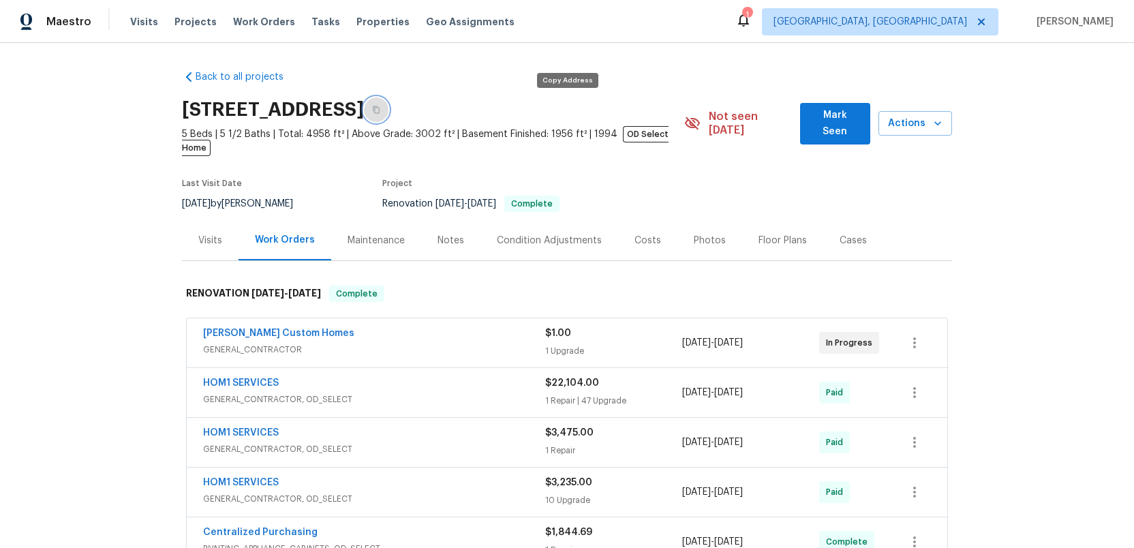
click at [380, 109] on icon "button" at bounding box center [376, 110] width 8 height 8
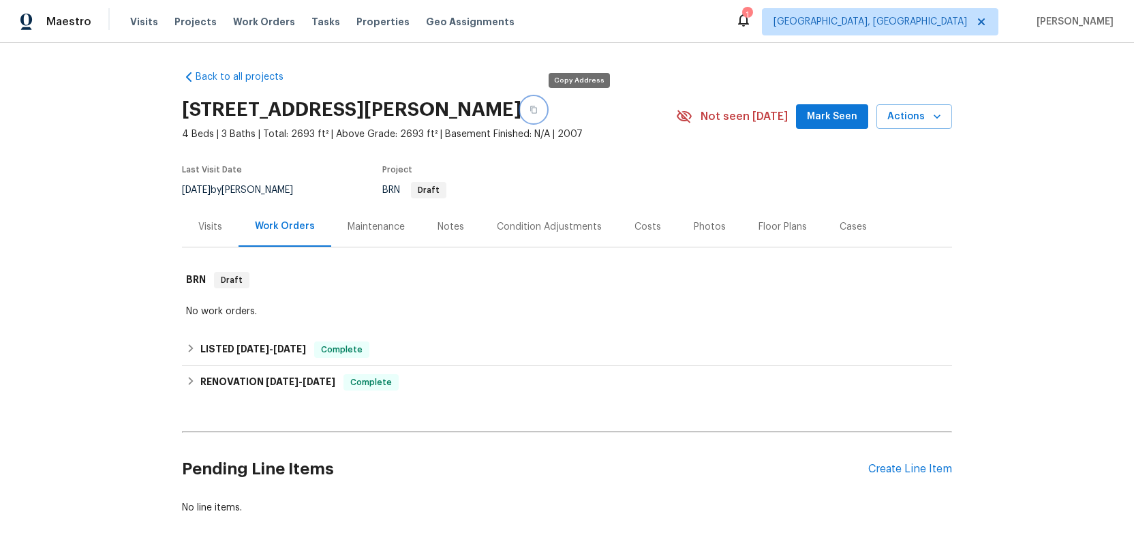
click at [537, 109] on icon "button" at bounding box center [533, 109] width 7 height 7
